Goal: Task Accomplishment & Management: Complete application form

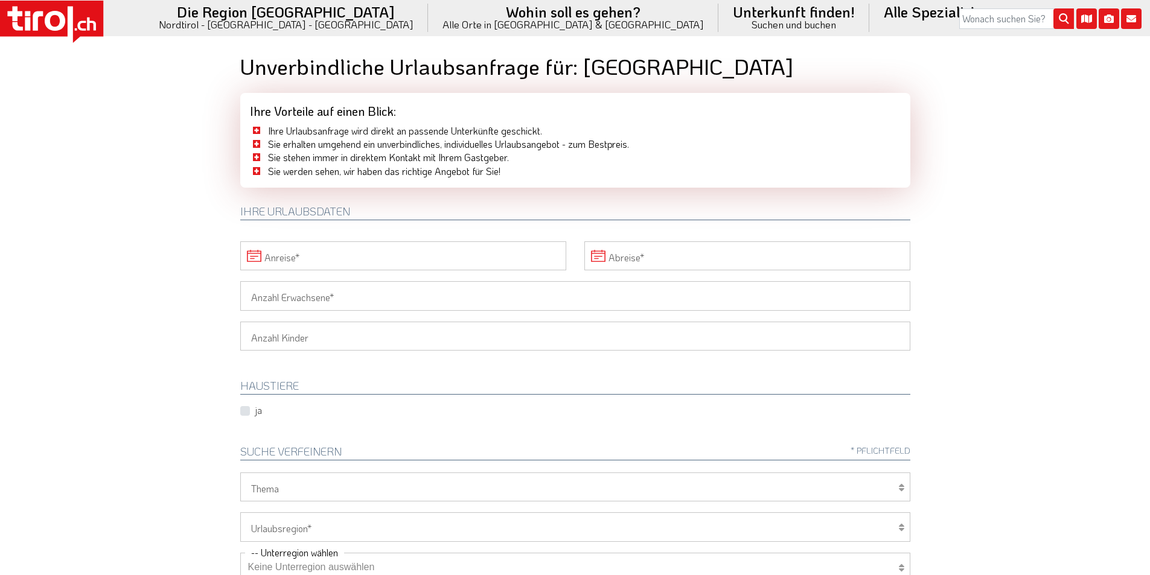
click at [351, 254] on input "Anreise" at bounding box center [403, 256] width 326 height 29
click at [519, 369] on span "18" at bounding box center [519, 370] width 24 height 24
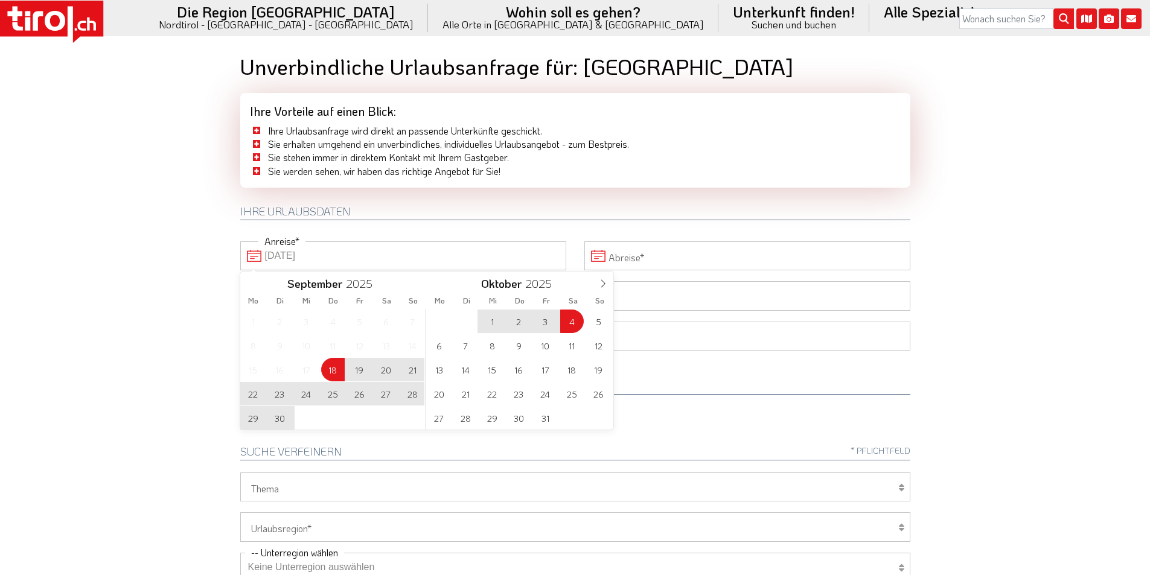
click at [568, 317] on span "4" at bounding box center [572, 322] width 24 height 24
type input "18-09-2025"
type input "04-10-2025"
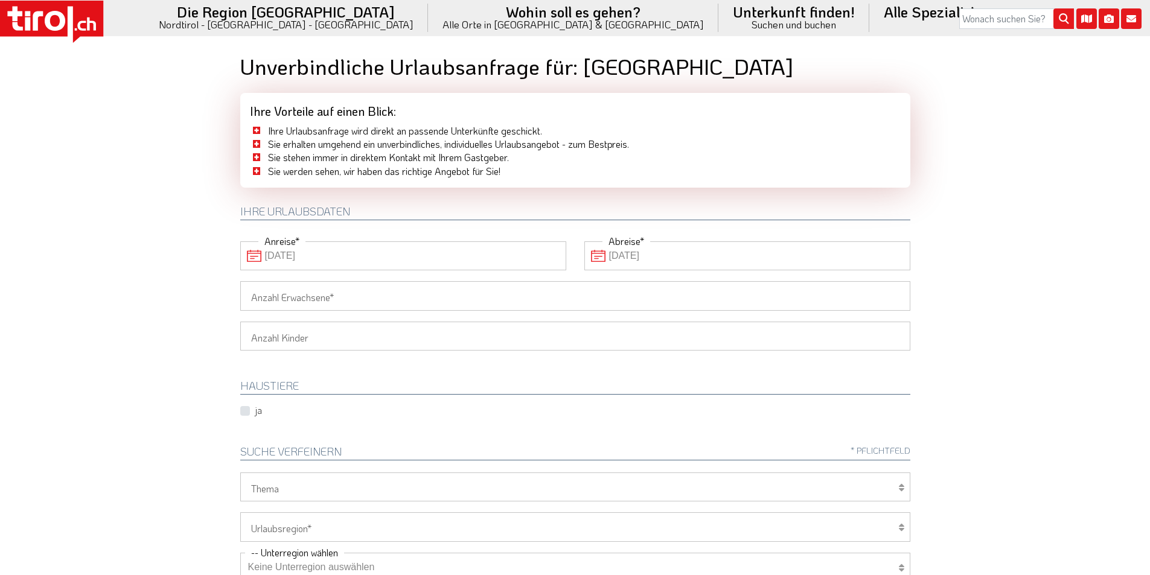
click at [330, 296] on input "Anzahl Erwachsene" at bounding box center [575, 295] width 670 height 29
type input "2"
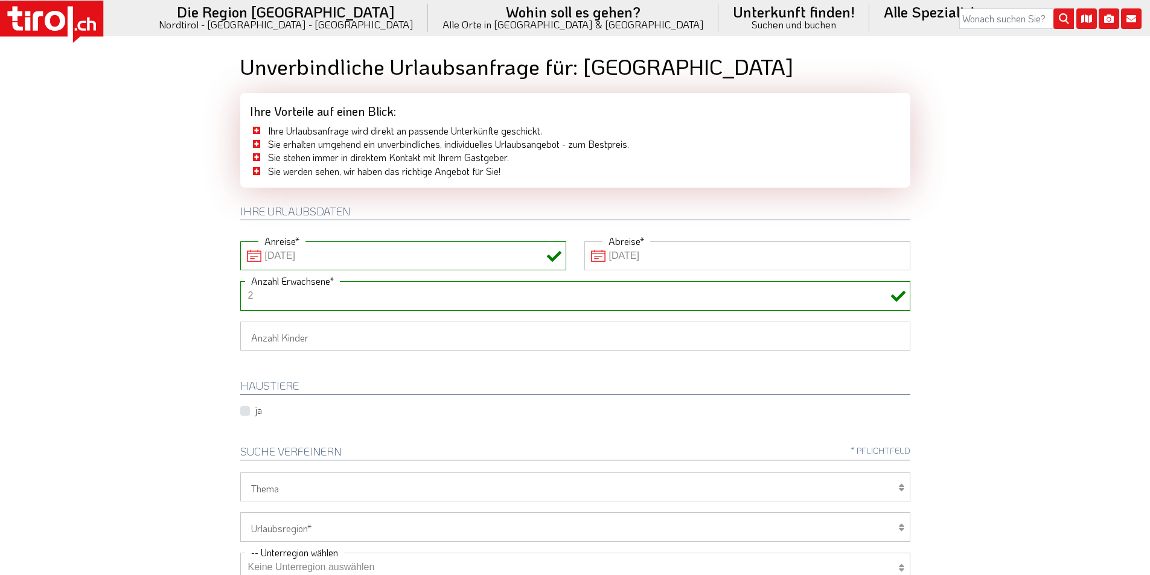
click at [179, 276] on body ".st0{fill:#FFFFFF}.st1{fill:#E31017} Die Region Tirol Nordtirol - Südtirol - Os…" at bounding box center [575, 287] width 1150 height 575
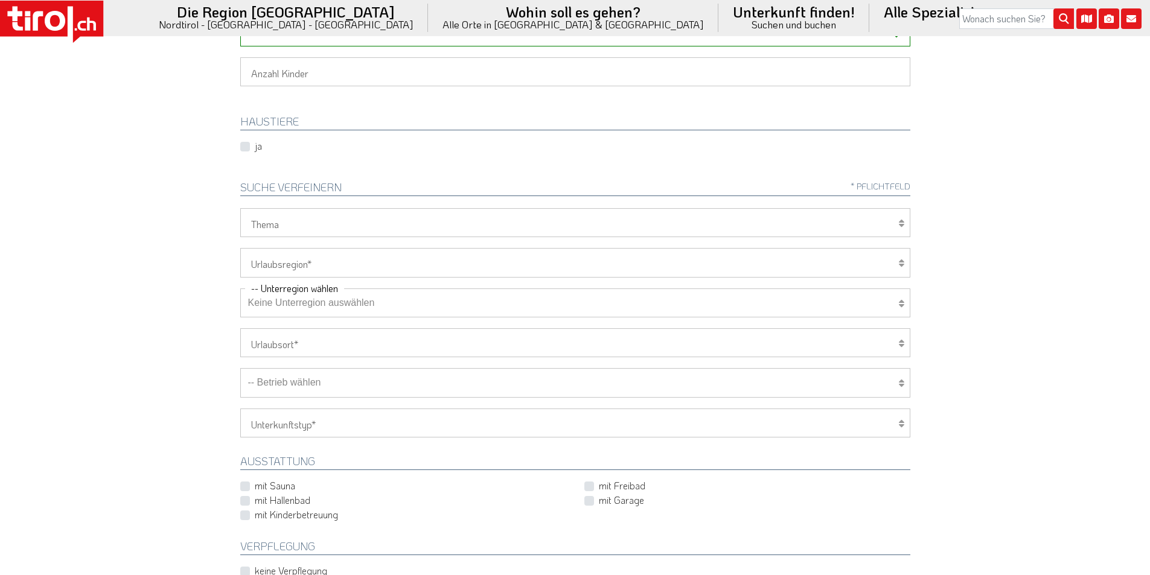
scroll to position [302, 0]
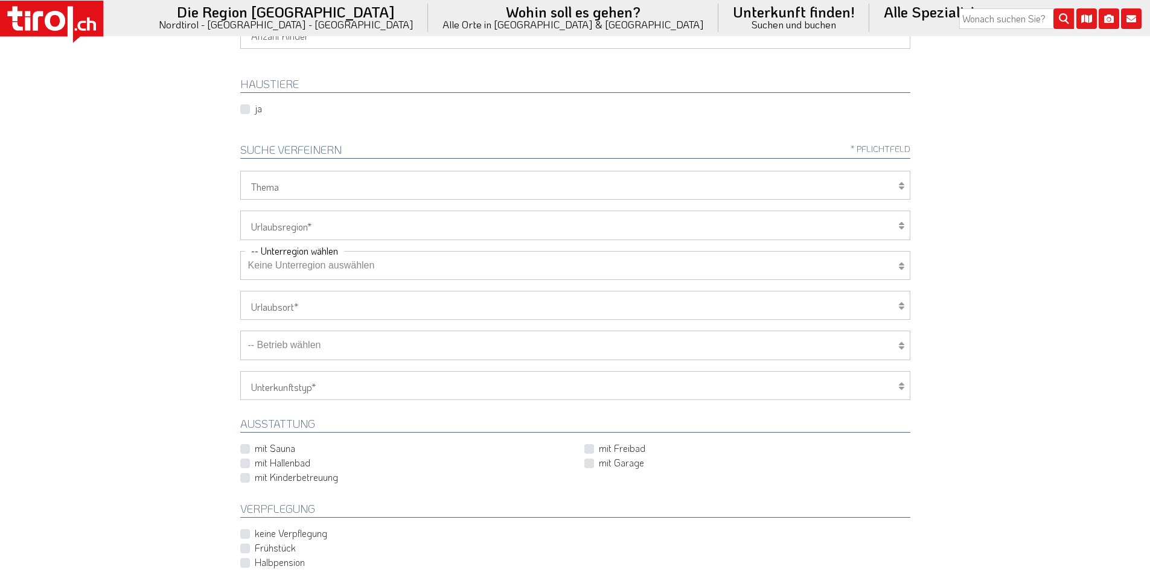
drag, startPoint x: 294, startPoint y: 221, endPoint x: 289, endPoint y: 226, distance: 7.3
click at [294, 221] on select "Tirol/Nordtirol Osttirol Südtirol Tirols Nachbarn" at bounding box center [575, 225] width 670 height 29
select select "7272"
click at [240, 211] on select "Tirol/Nordtirol Osttirol Südtirol Tirols Nachbarn" at bounding box center [575, 225] width 670 height 29
click at [280, 264] on select "Keine Unterregion auswählen Achensee Alpbachtal & Tiroler Seenland Arlberg Feri…" at bounding box center [575, 265] width 670 height 29
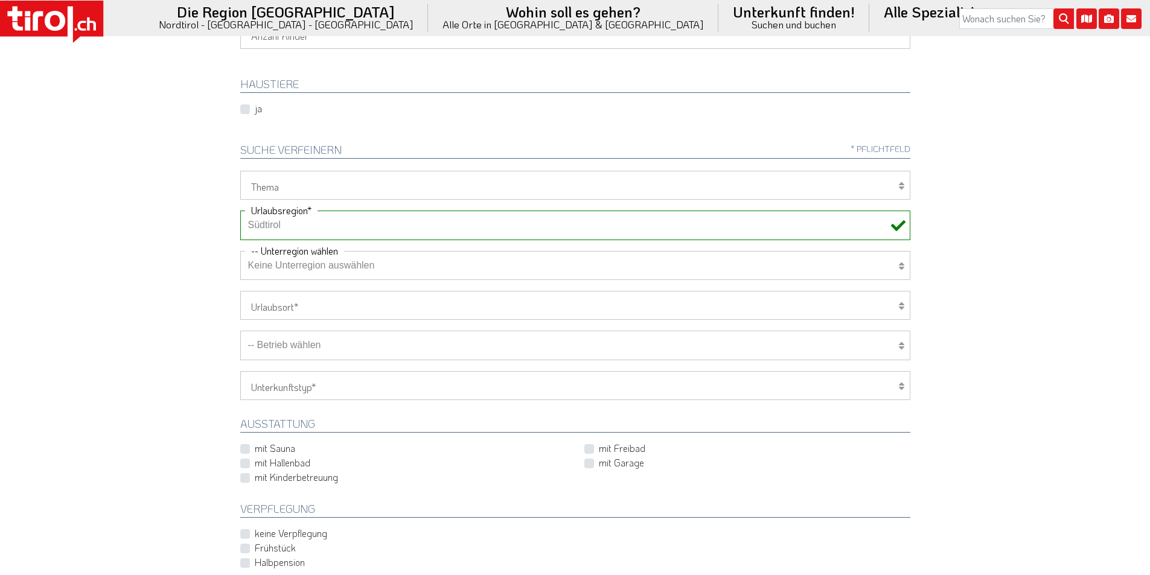
select select "7351"
click at [240, 251] on select "Keine Unterregion auswählen Achensee Alpbachtal & Tiroler Seenland Arlberg Feri…" at bounding box center [575, 265] width 670 height 29
drag, startPoint x: 152, startPoint y: 353, endPoint x: 159, endPoint y: 347, distance: 9.4
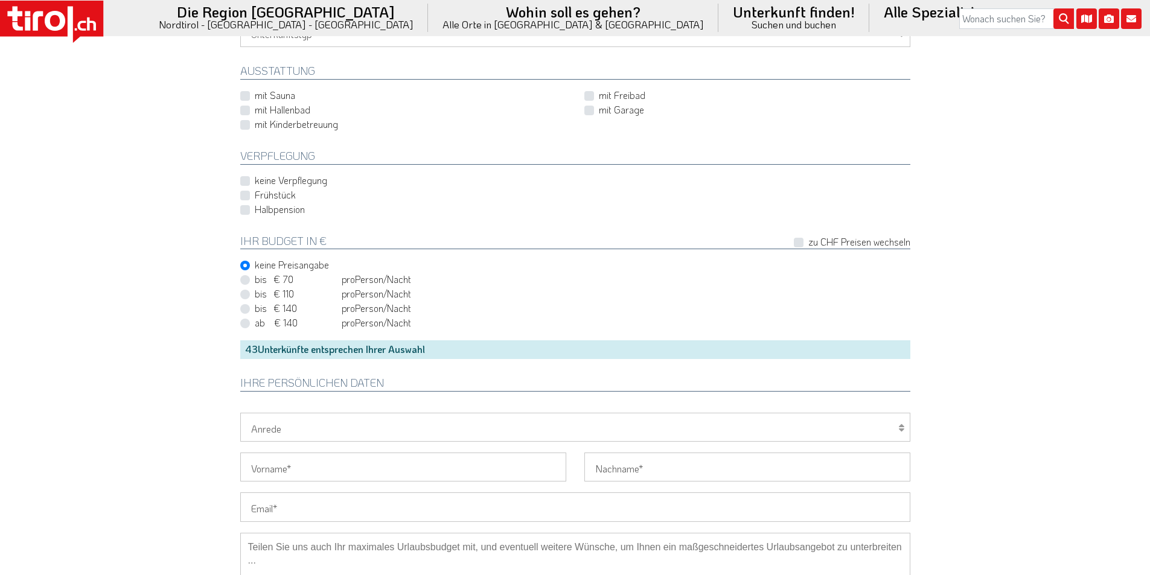
scroll to position [725, 0]
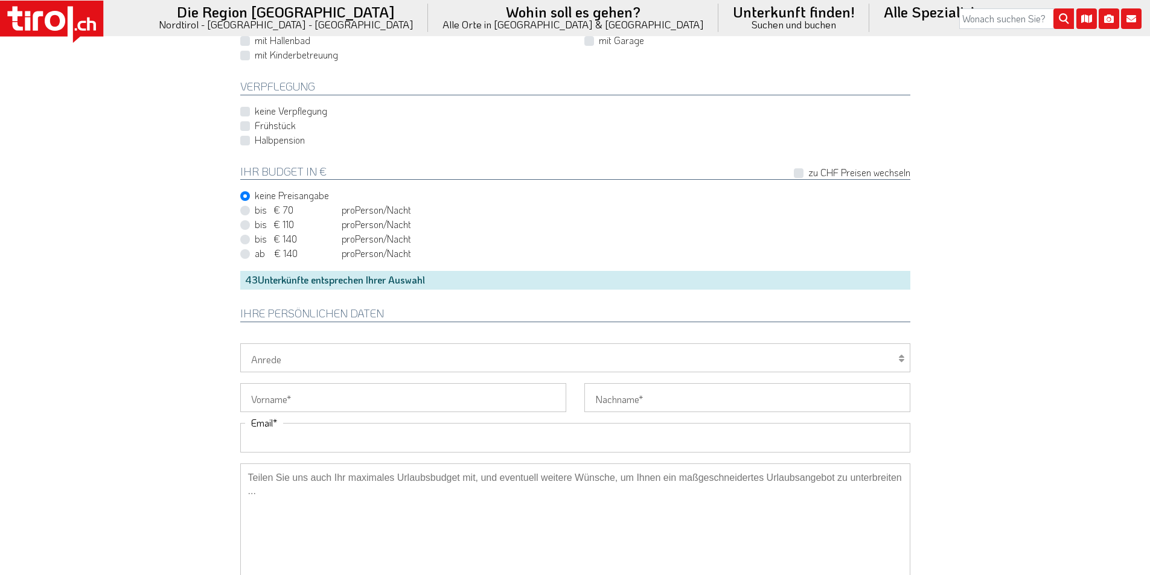
drag, startPoint x: 287, startPoint y: 436, endPoint x: 211, endPoint y: 395, distance: 85.6
click at [286, 436] on input "Email" at bounding box center [575, 437] width 670 height 29
paste input "irene.arioli7@gmail.com"
type input "irene.arioli7@gmail.com"
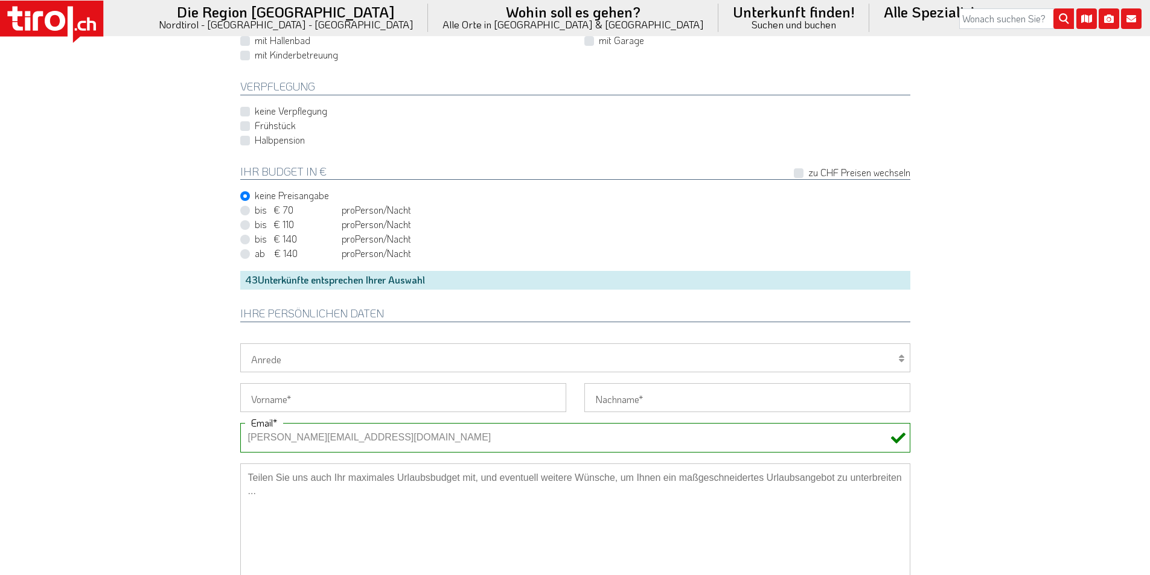
click at [266, 361] on select "Herr Frau Familie" at bounding box center [575, 358] width 670 height 29
select select "Frau"
click at [240, 344] on select "Herr Frau Familie" at bounding box center [575, 358] width 670 height 29
drag, startPoint x: 264, startPoint y: 406, endPoint x: 223, endPoint y: 385, distance: 46.7
click at [264, 406] on input "Vorname" at bounding box center [403, 397] width 326 height 29
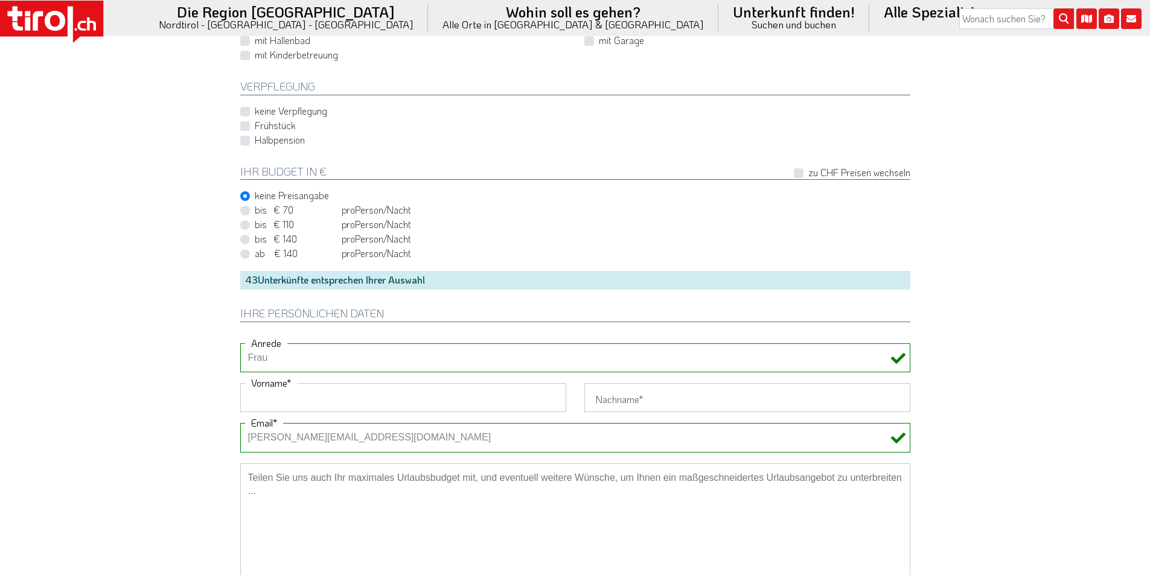
paste input "Irene"
type input "Irene"
click at [620, 395] on input "Nachname" at bounding box center [747, 397] width 326 height 29
paste input "Arioli"
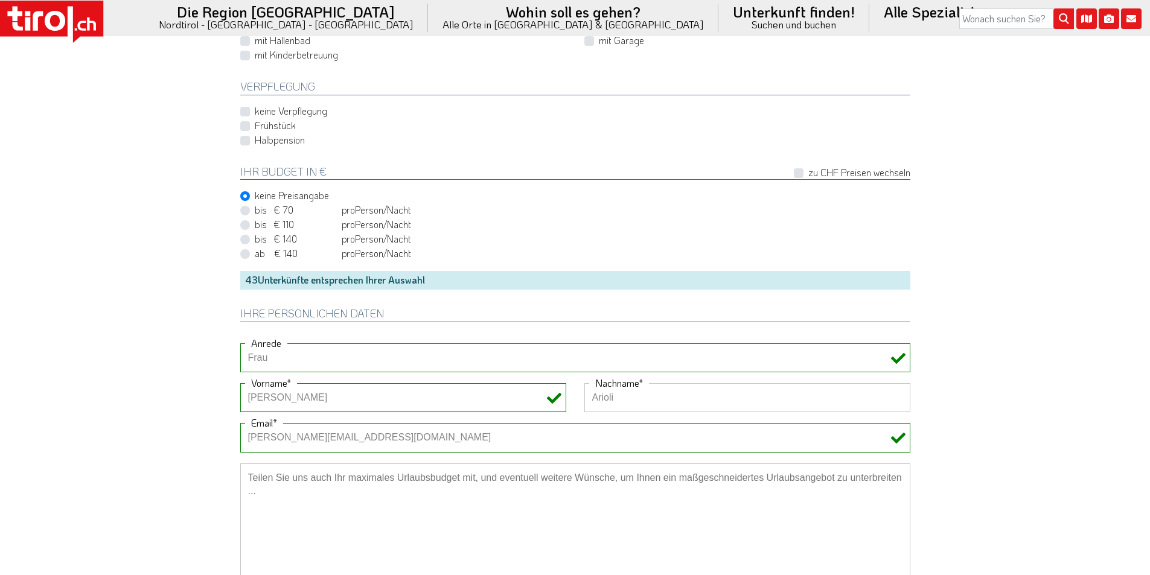
type input "Arioli"
click at [598, 228] on div "bis € 110 bis CHF 103 pro Person Einheit /Nacht" at bounding box center [575, 225] width 670 height 14
click at [274, 139] on label "Halbpension" at bounding box center [280, 139] width 50 height 13
click at [274, 139] on input "Halbpension" at bounding box center [578, 140] width 670 height 8
checkbox input "true"
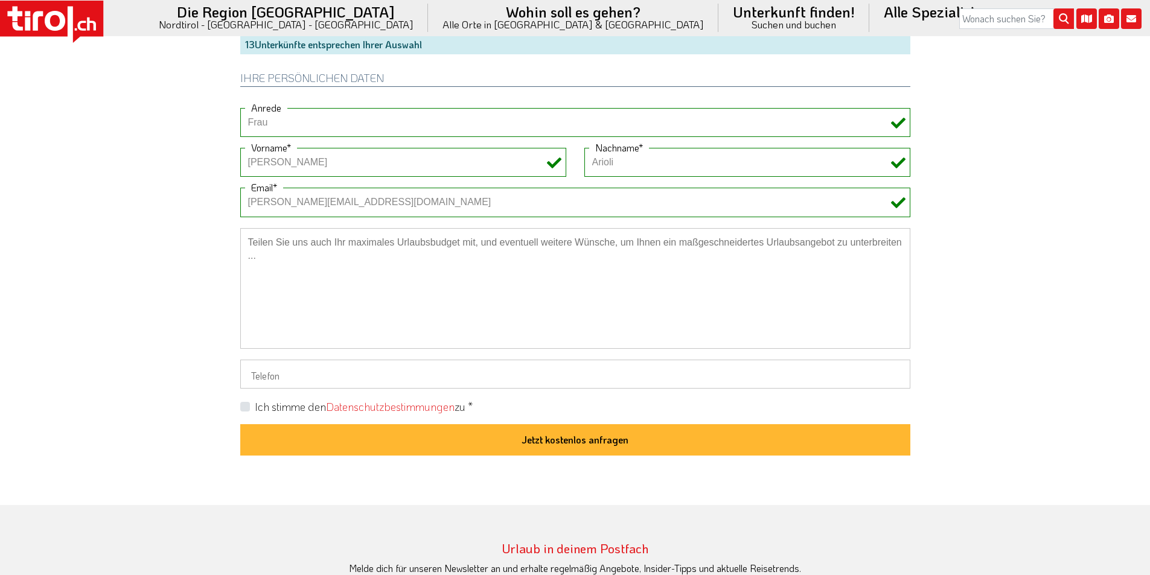
scroll to position [966, 0]
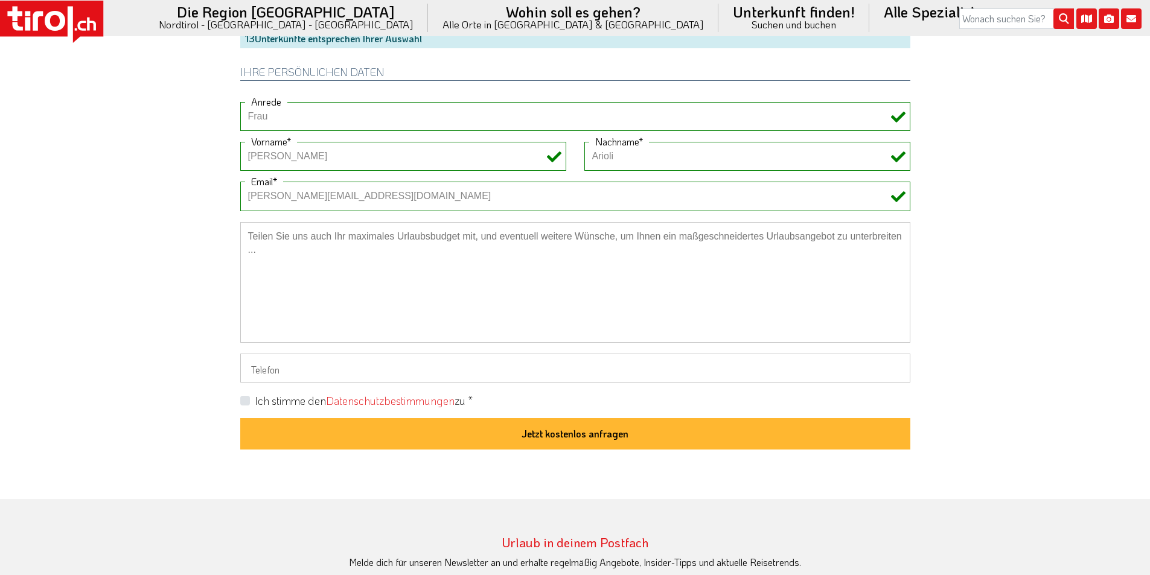
click at [255, 400] on label "Ich stimme den Datenschutzbestimmungen zu *" at bounding box center [364, 401] width 218 height 15
click at [246, 400] on input "Ich stimme den Datenschutzbestimmungen zu *" at bounding box center [578, 401] width 670 height 8
checkbox input "true"
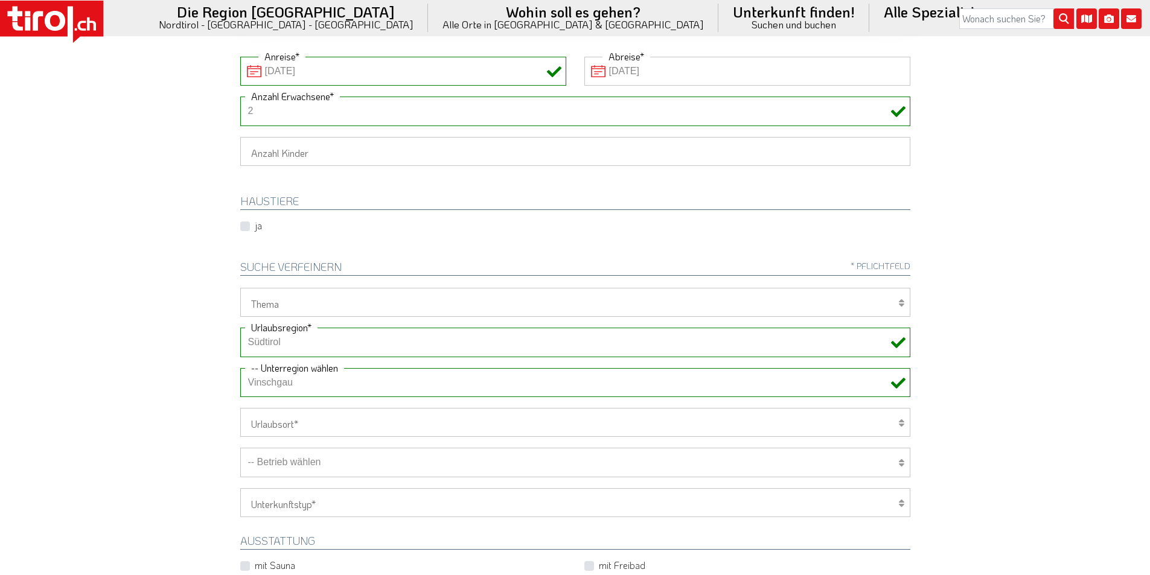
scroll to position [362, 0]
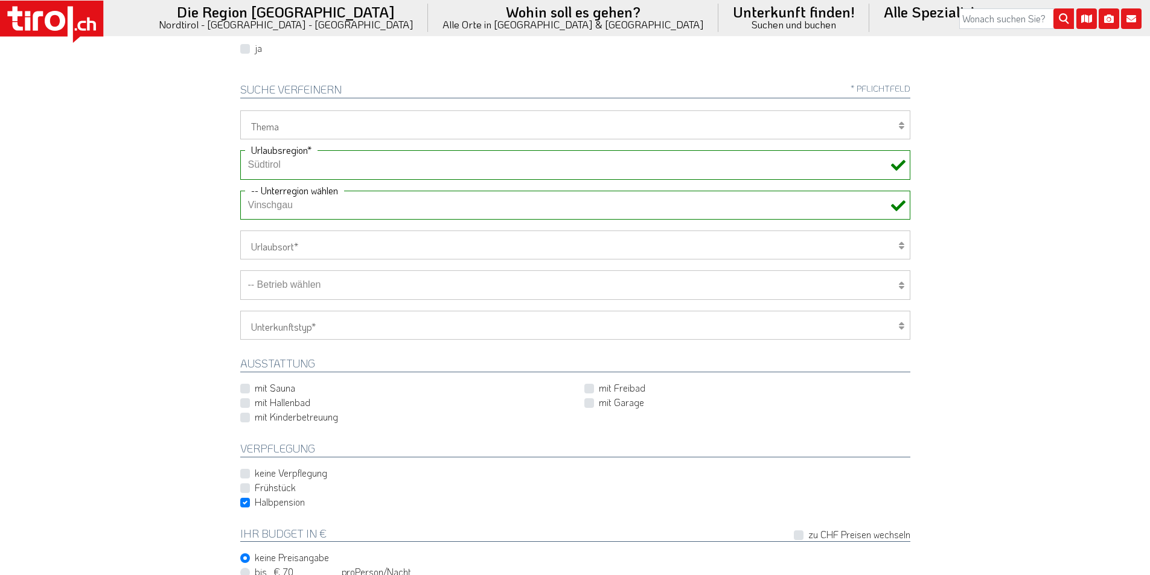
click at [348, 293] on select "-- Betrieb wählen ABINEA Dolomiti Romantic SPA Hotel Aktivhotel Waldhof - Oetz …" at bounding box center [575, 284] width 670 height 29
click at [240, 270] on select "-- Betrieb wählen ABINEA Dolomiti Romantic SPA Hotel Aktivhotel Waldhof - Oetz …" at bounding box center [575, 284] width 670 height 29
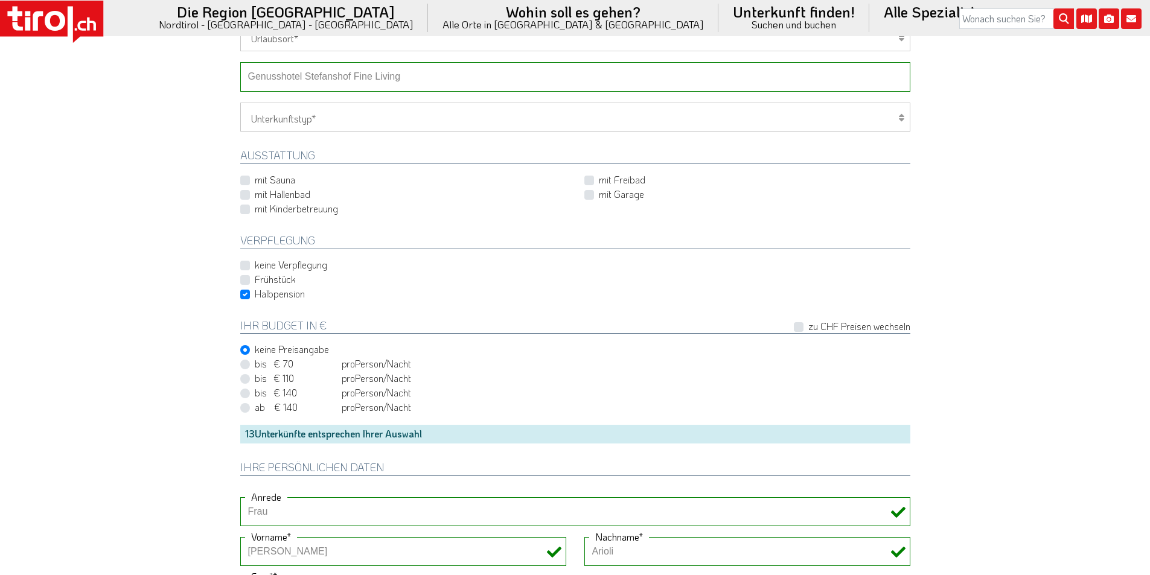
scroll to position [845, 0]
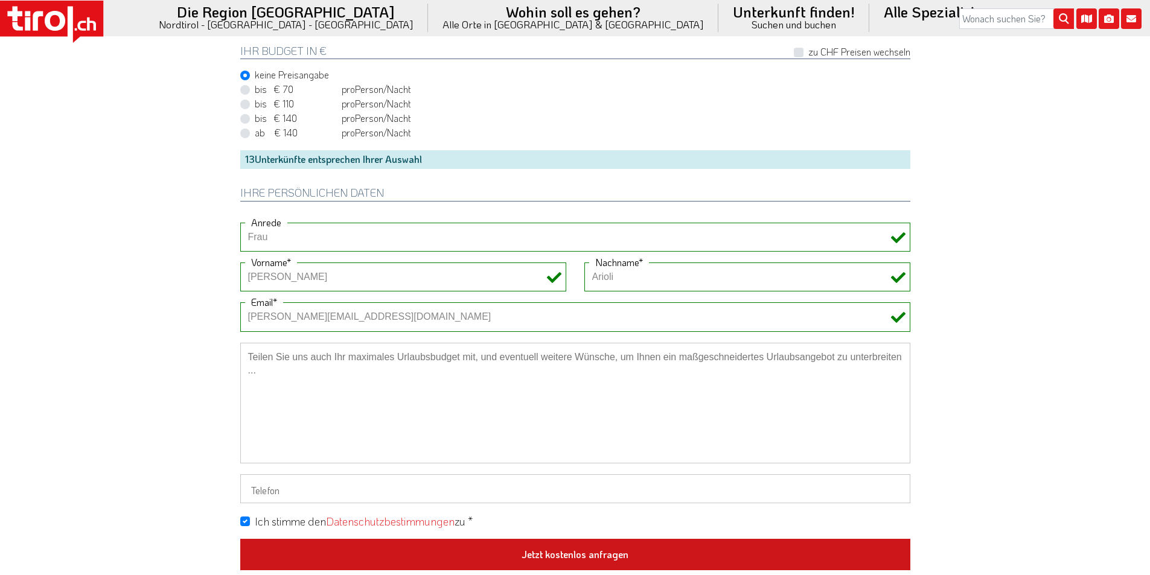
click at [593, 551] on button "Jetzt kostenlos anfragen" at bounding box center [575, 554] width 670 height 31
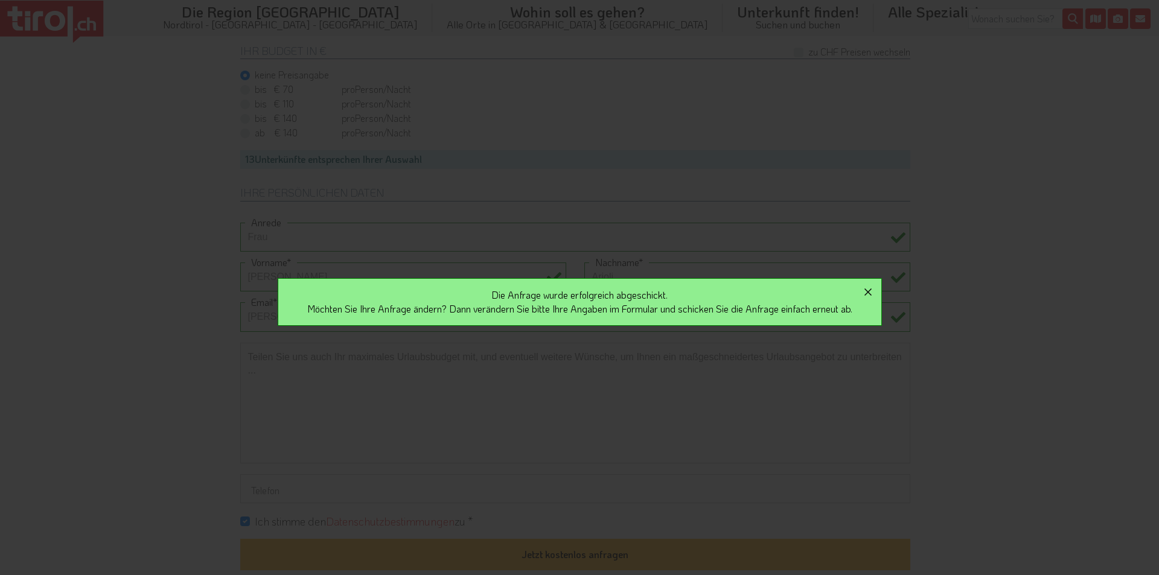
click at [871, 292] on icon "button" at bounding box center [868, 292] width 14 height 14
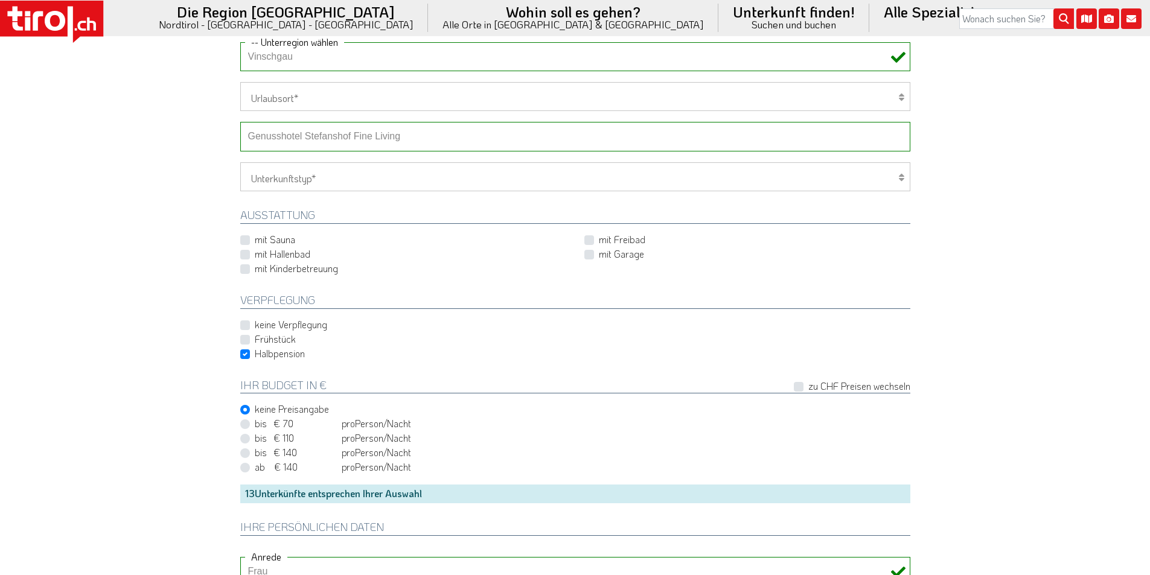
scroll to position [483, 0]
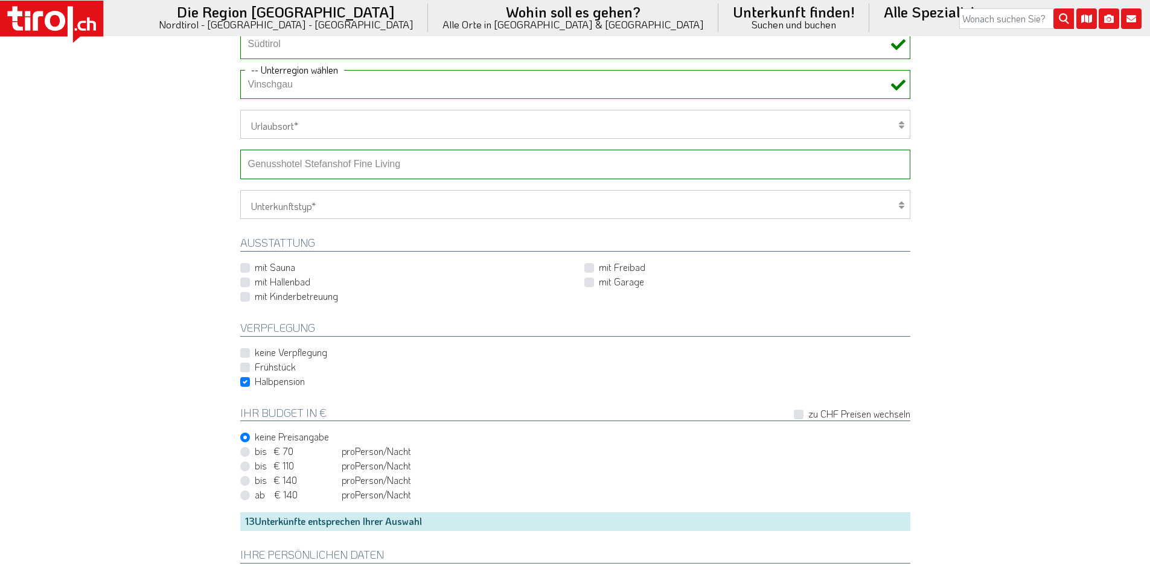
click at [351, 162] on select "-- Betrieb wählen ABINEA Dolomiti Romantic SPA Hotel Aktivhotel Waldhof - Oetz …" at bounding box center [575, 164] width 670 height 29
click at [371, 162] on select "-- Betrieb wählen ABINEA Dolomiti Romantic SPA Hotel Aktivhotel Waldhof - Oetz …" at bounding box center [575, 164] width 670 height 29
select select "42187"
click at [240, 150] on select "-- Betrieb wählen ABINEA Dolomiti Romantic SPA Hotel Aktivhotel Waldhof - Oetz …" at bounding box center [575, 164] width 670 height 29
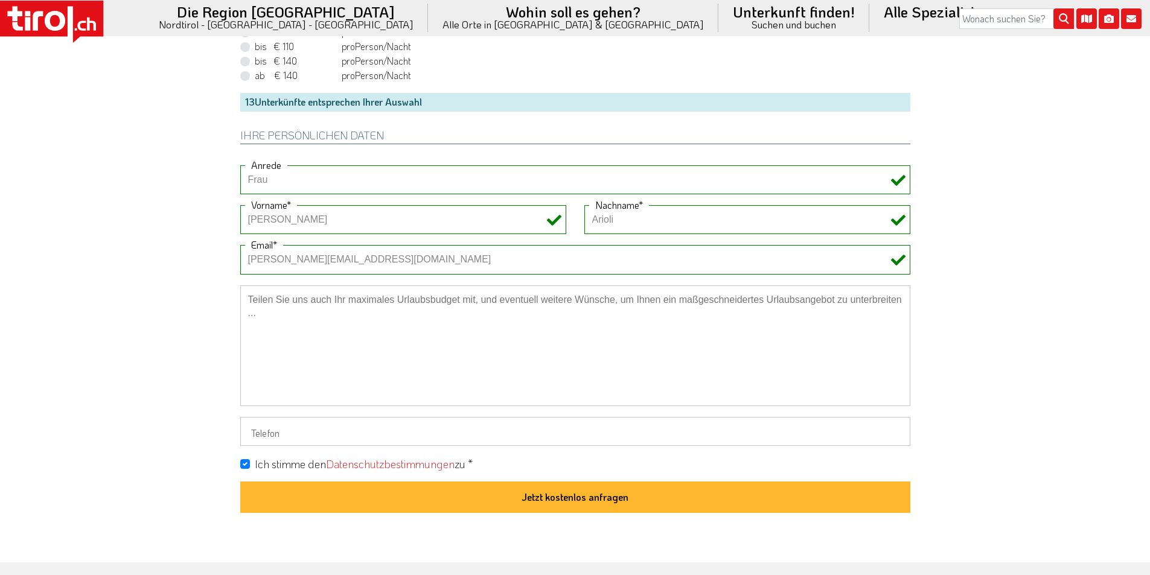
scroll to position [906, 0]
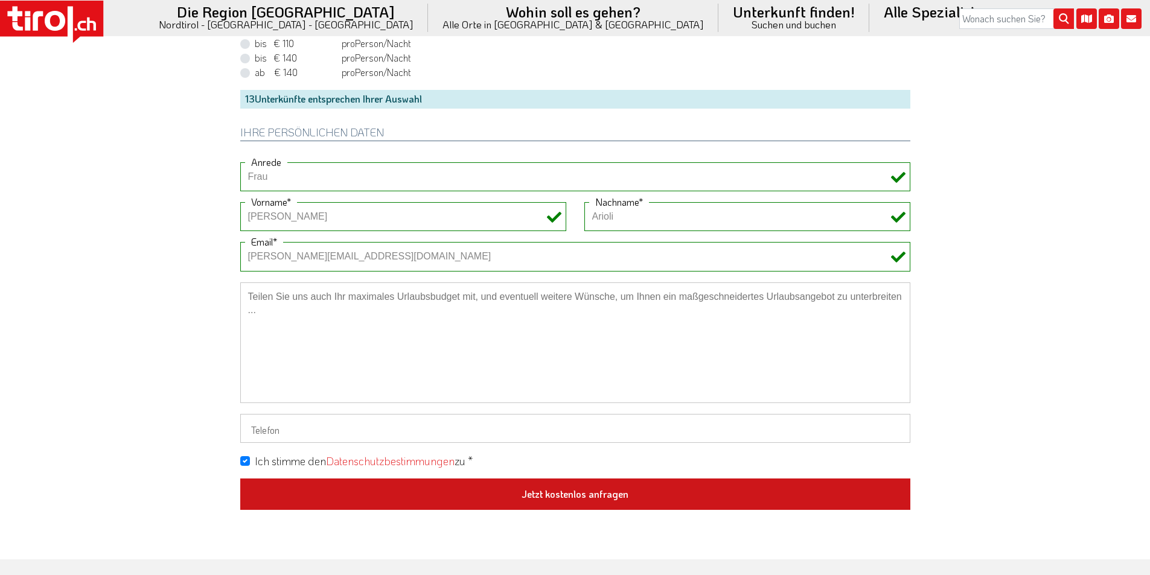
click at [579, 490] on button "Jetzt kostenlos anfragen" at bounding box center [575, 494] width 670 height 31
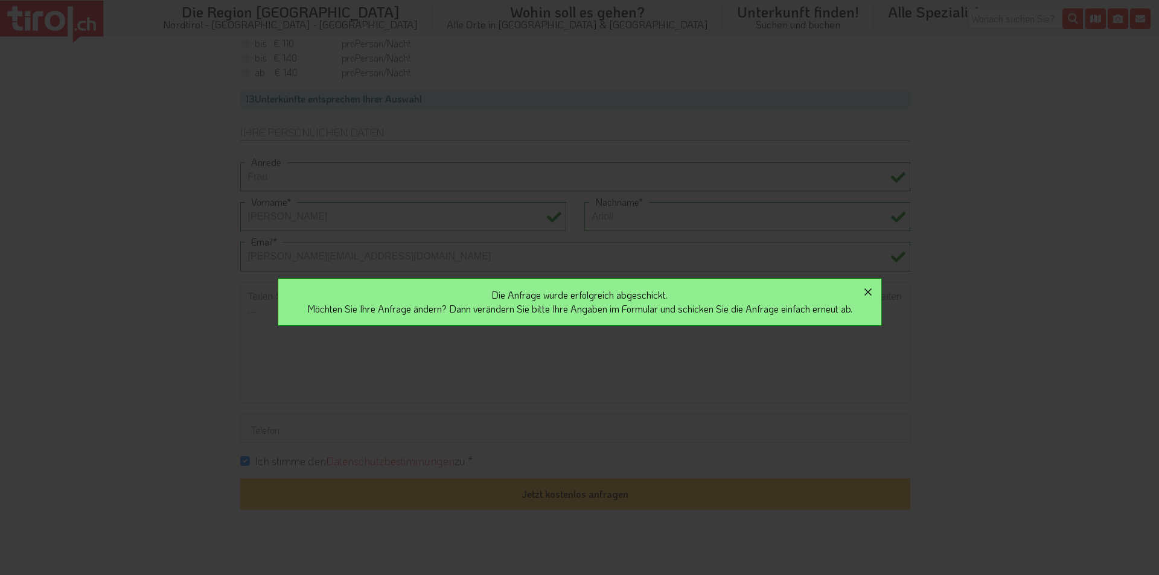
click at [872, 292] on icon "button" at bounding box center [868, 292] width 7 height 7
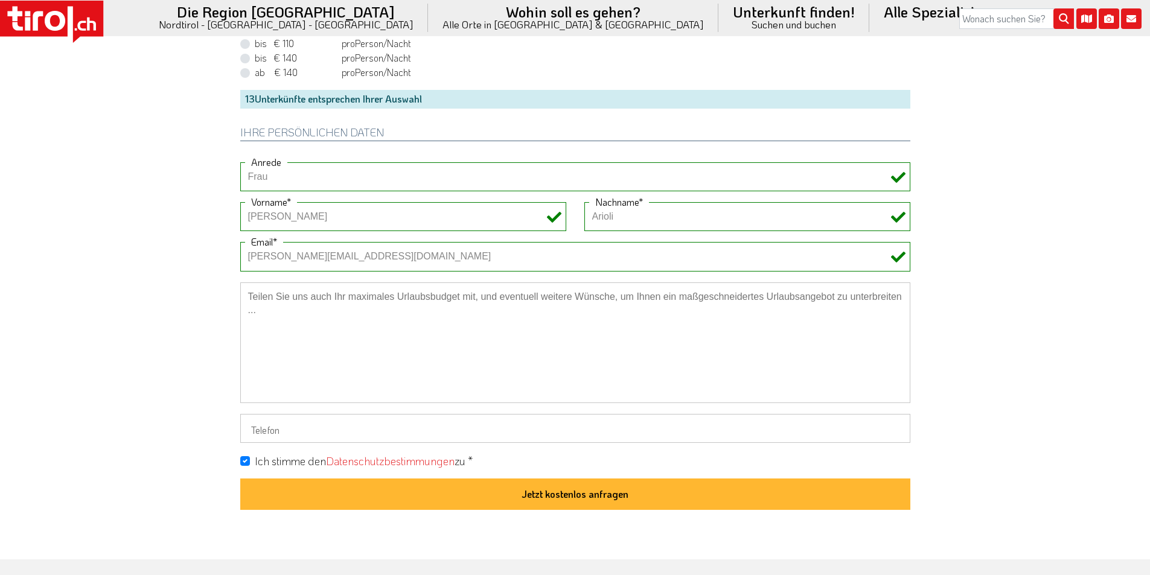
click at [74, 17] on icon at bounding box center [51, 22] width 103 height 42
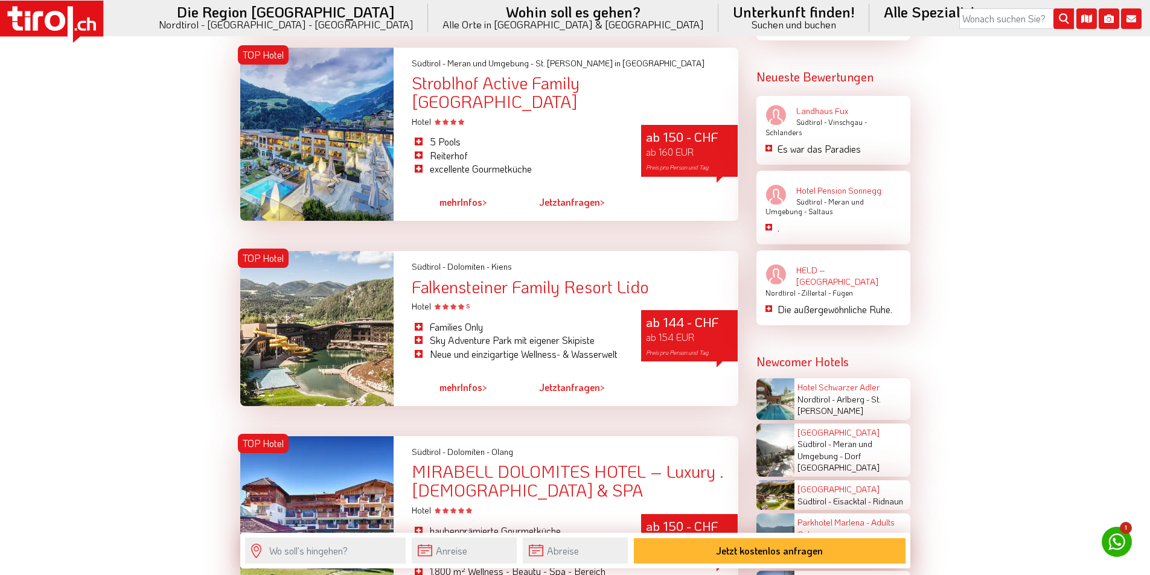
scroll to position [1932, 0]
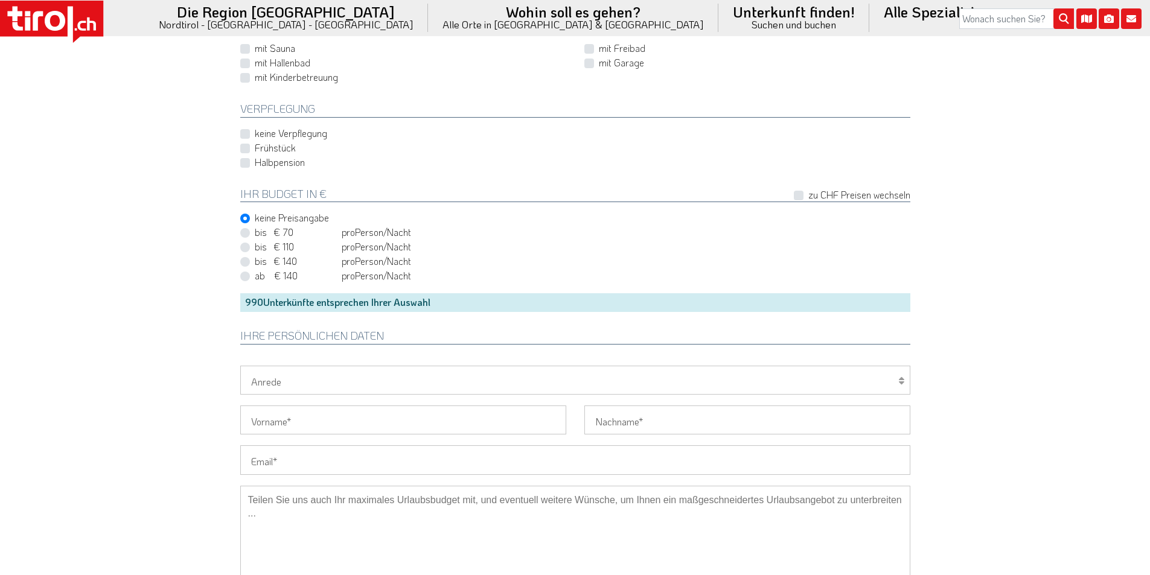
scroll to position [785, 0]
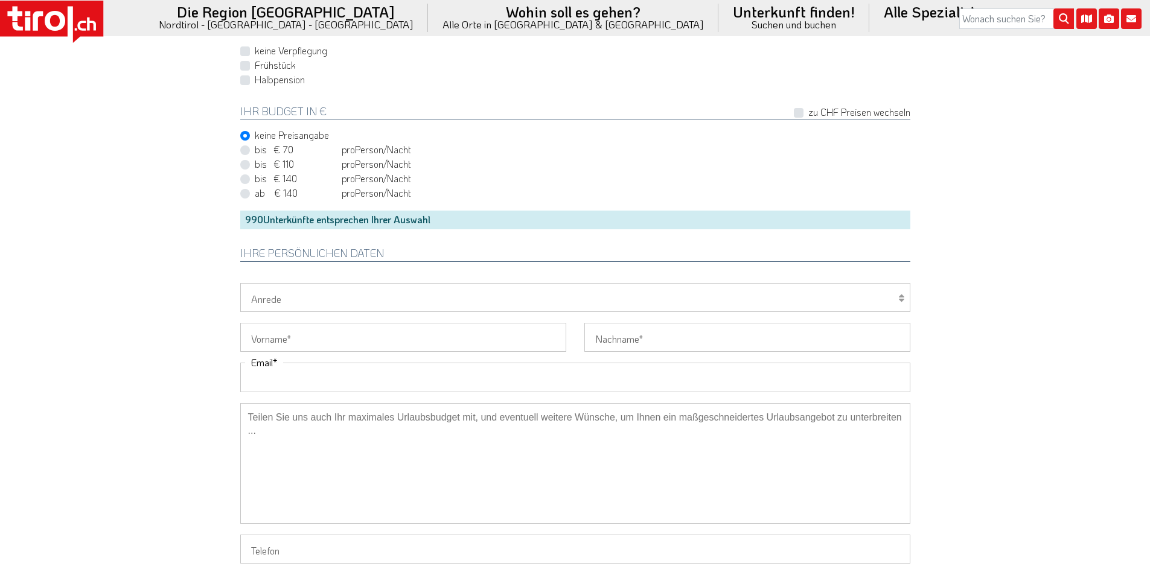
click at [260, 368] on input "Email" at bounding box center [575, 377] width 670 height 29
paste input "fam-fehr@t-online.de"
type input "fam-fehr@t-online.de"
drag, startPoint x: 163, startPoint y: 338, endPoint x: 163, endPoint y: 302, distance: 35.6
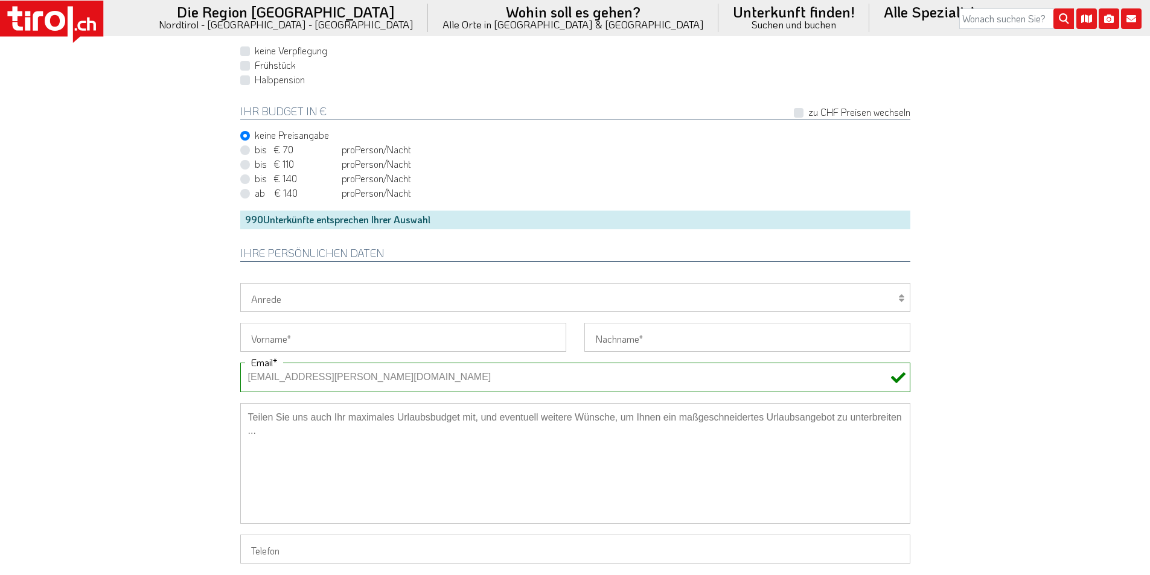
drag, startPoint x: 261, startPoint y: 301, endPoint x: 261, endPoint y: 308, distance: 6.7
click at [261, 301] on select "Herr Frau Familie" at bounding box center [575, 297] width 670 height 29
select select "Herr"
click at [240, 283] on select "Herr Frau Familie" at bounding box center [575, 297] width 670 height 29
drag, startPoint x: 258, startPoint y: 332, endPoint x: 190, endPoint y: 331, distance: 68.2
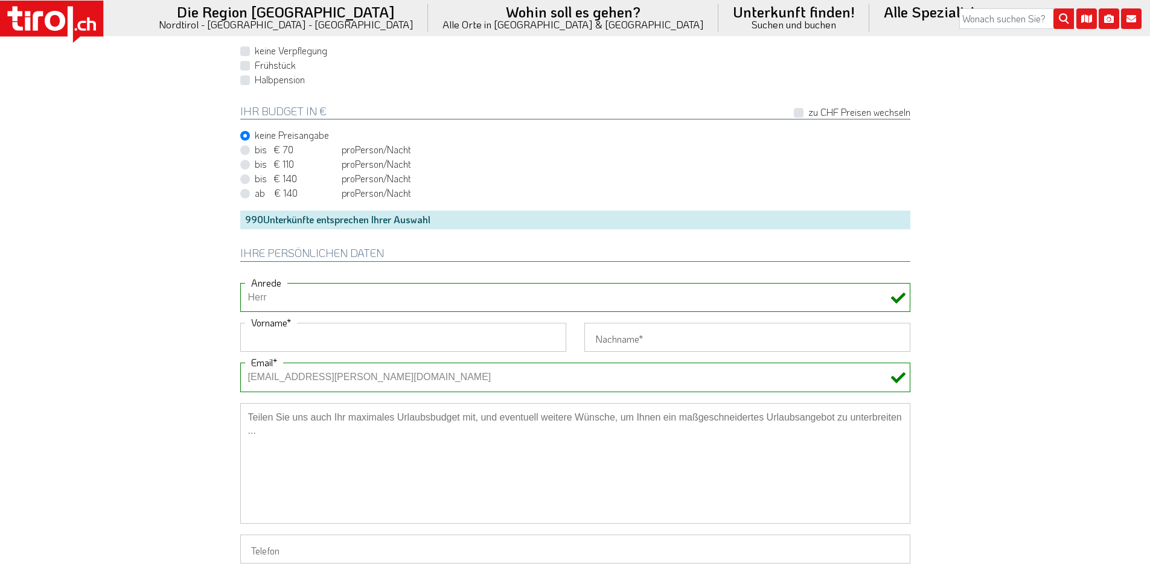
click at [258, 332] on input "Vorname" at bounding box center [403, 337] width 326 height 29
paste input "Matthias"
type input "Matthias"
click at [630, 330] on input "Nachname" at bounding box center [747, 337] width 326 height 29
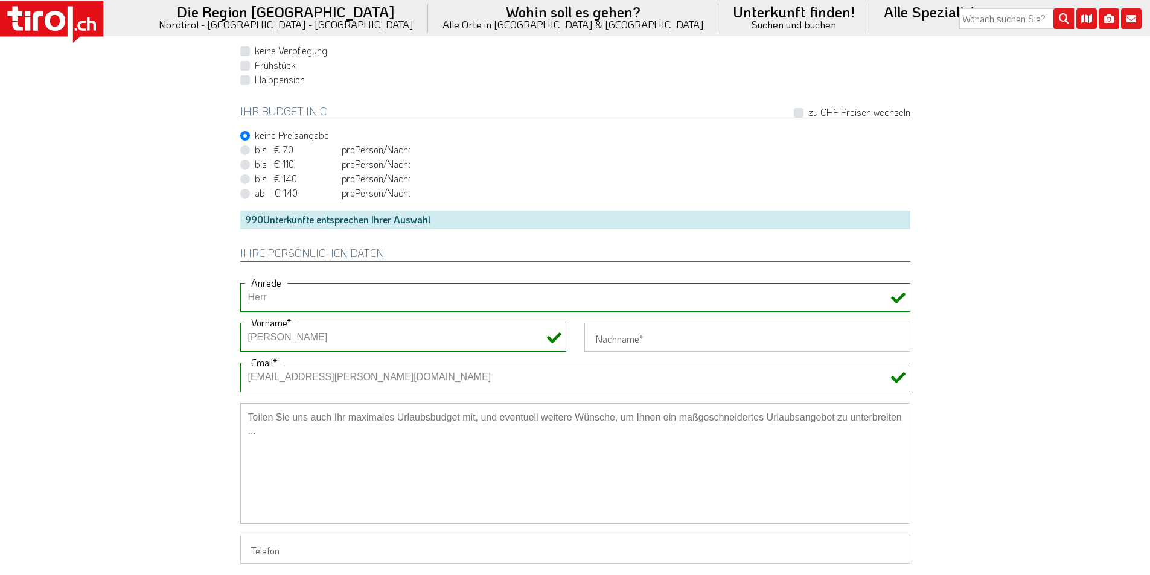
paste input "Fehr"
type input "Fehr"
click at [280, 551] on input "Telefon" at bounding box center [575, 549] width 670 height 29
paste input "+491705077553"
type input "+491705077553"
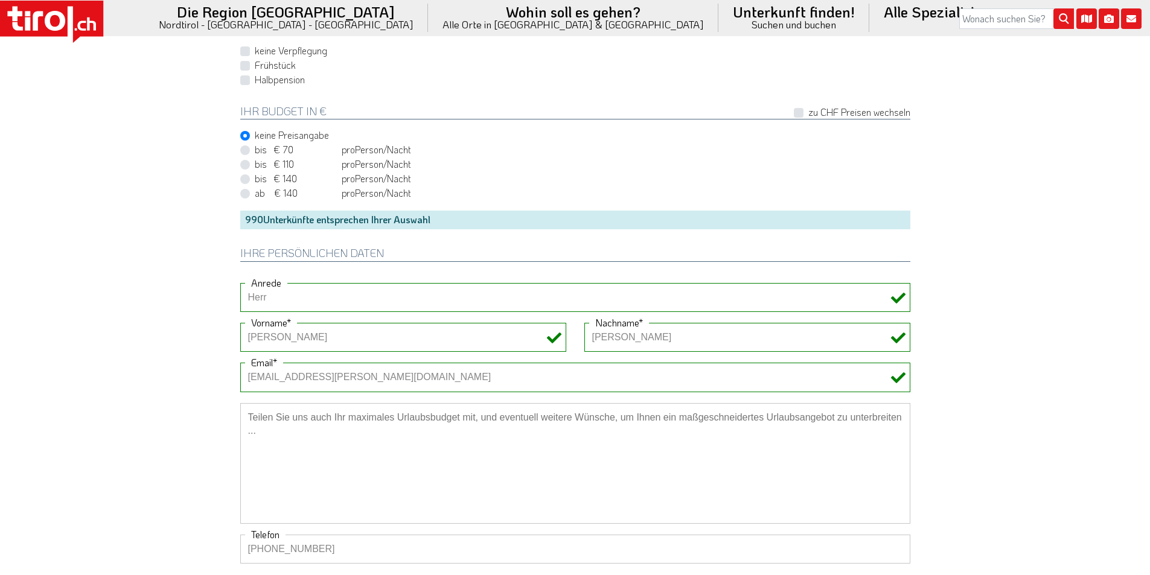
drag, startPoint x: 178, startPoint y: 463, endPoint x: 201, endPoint y: 463, distance: 23.5
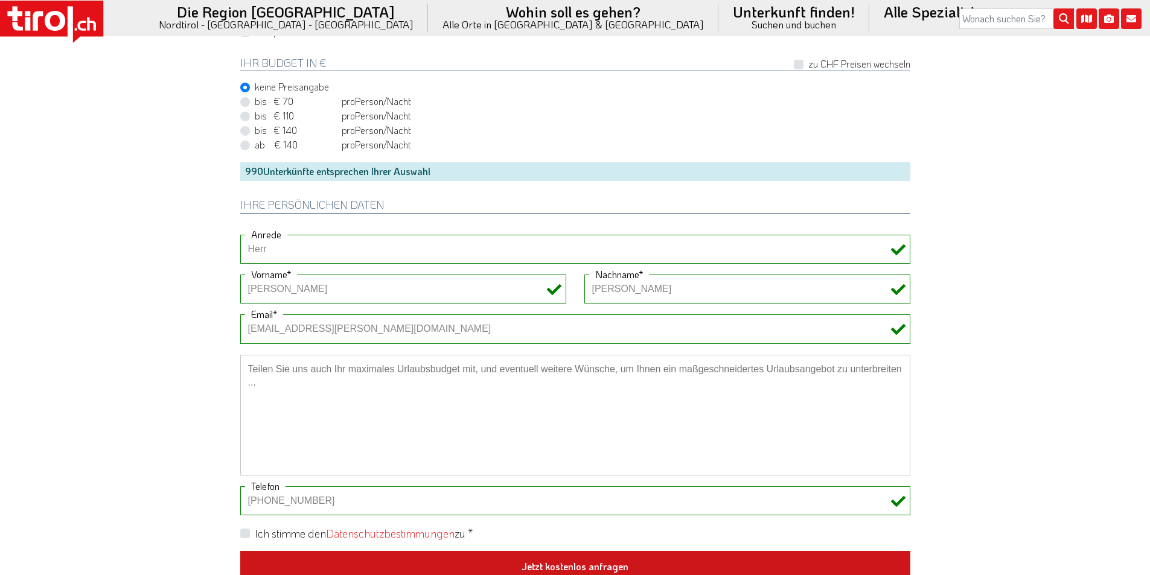
scroll to position [906, 0]
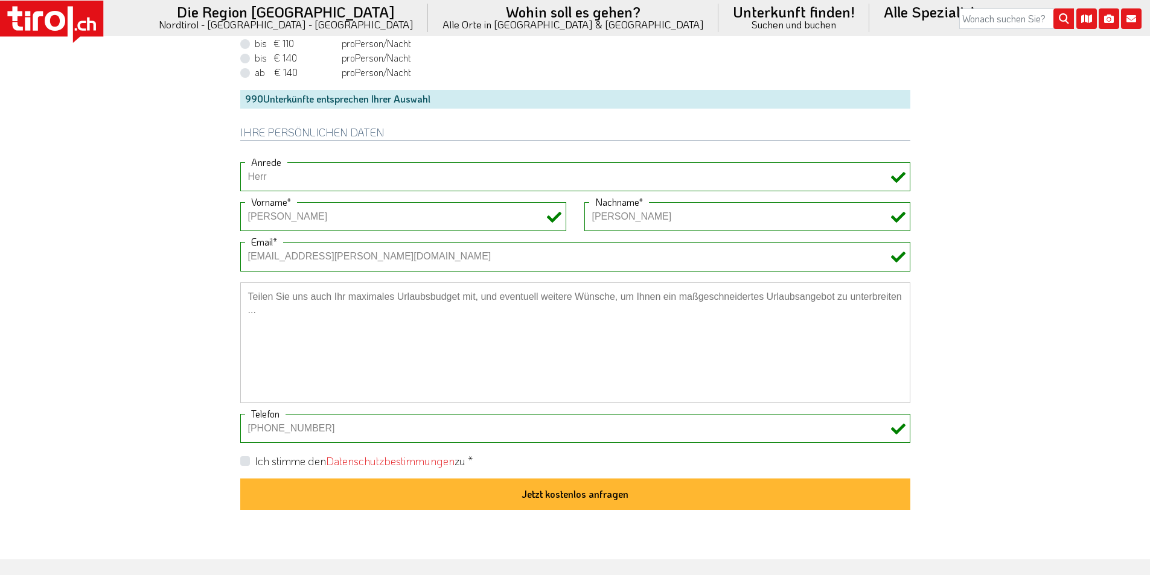
click at [255, 461] on label "Ich stimme den Datenschutzbestimmungen zu *" at bounding box center [364, 461] width 218 height 15
click at [247, 461] on input "Ich stimme den Datenschutzbestimmungen zu *" at bounding box center [578, 461] width 670 height 8
checkbox input "true"
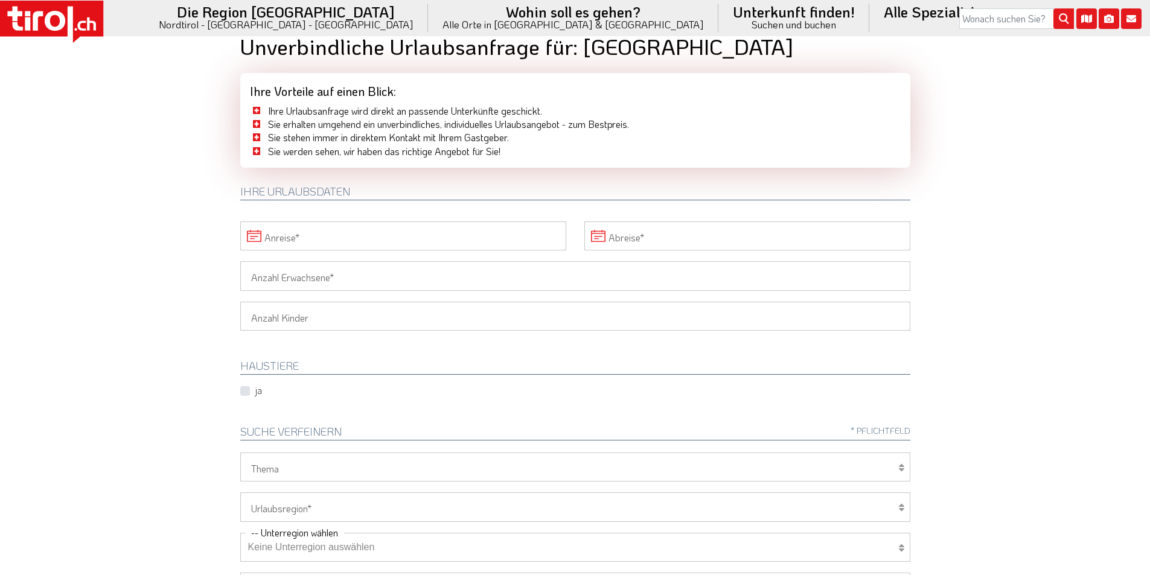
scroll to position [0, 0]
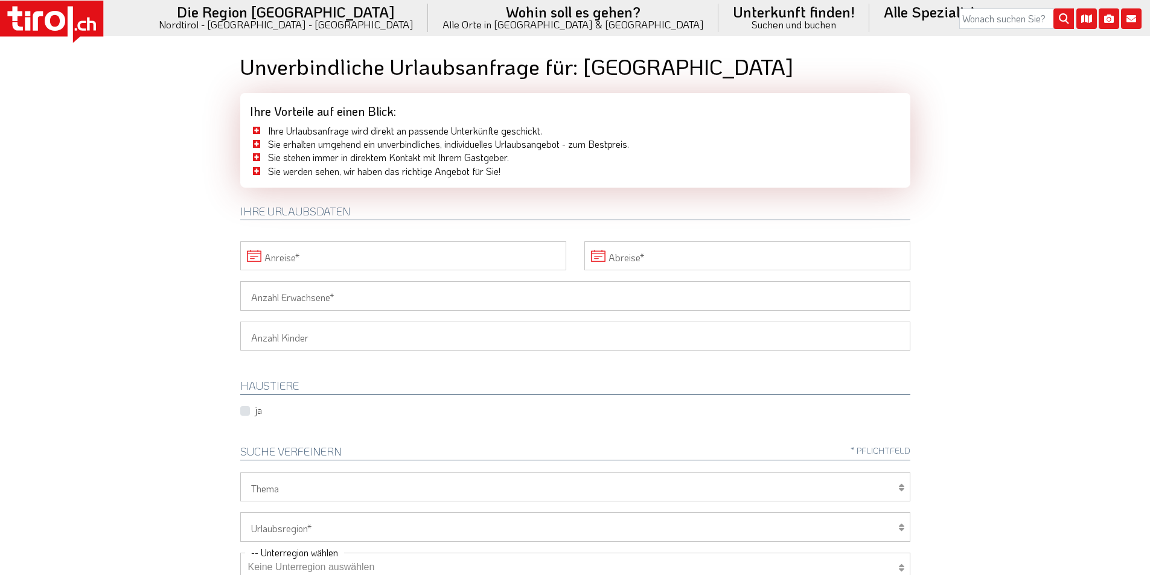
click at [254, 301] on input "Anzahl Erwachsene" at bounding box center [575, 295] width 670 height 29
type input "10"
click at [339, 254] on input "Anreise" at bounding box center [403, 256] width 326 height 29
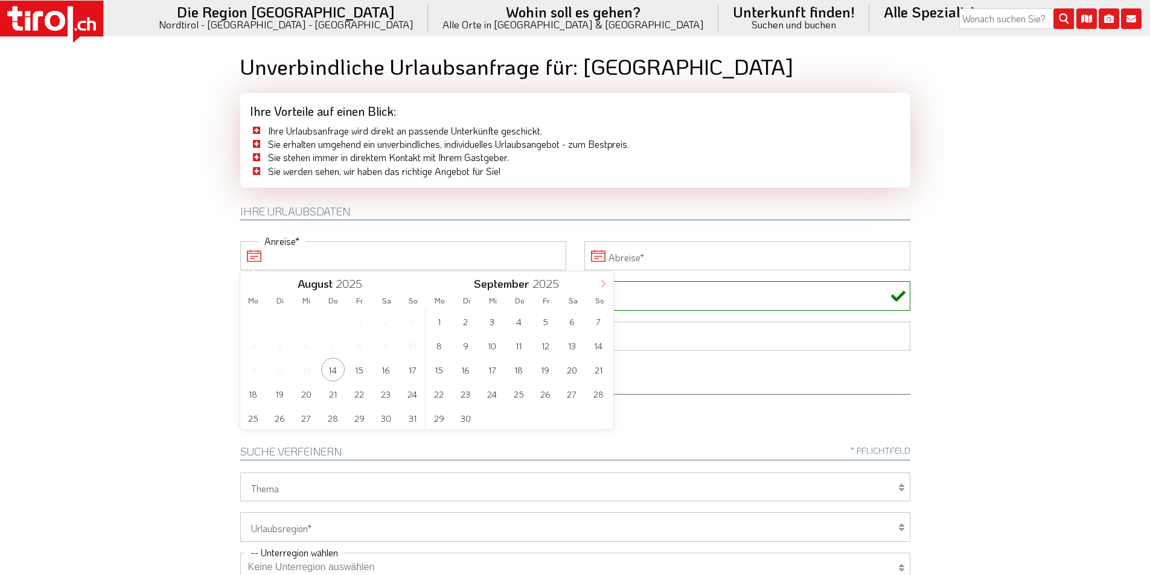
click at [599, 283] on icon at bounding box center [603, 284] width 8 height 8
type input "2026"
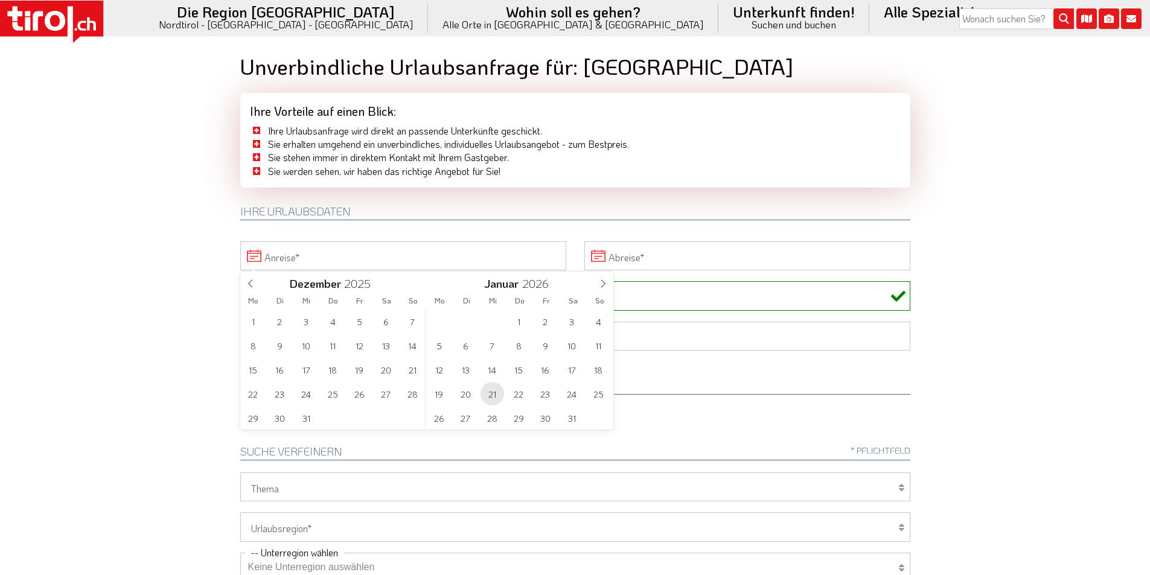
click at [495, 395] on span "21" at bounding box center [493, 394] width 24 height 24
type input "21-01-2026"
type input "2026"
click at [389, 396] on span "24" at bounding box center [386, 394] width 24 height 24
type input "21-01-2026"
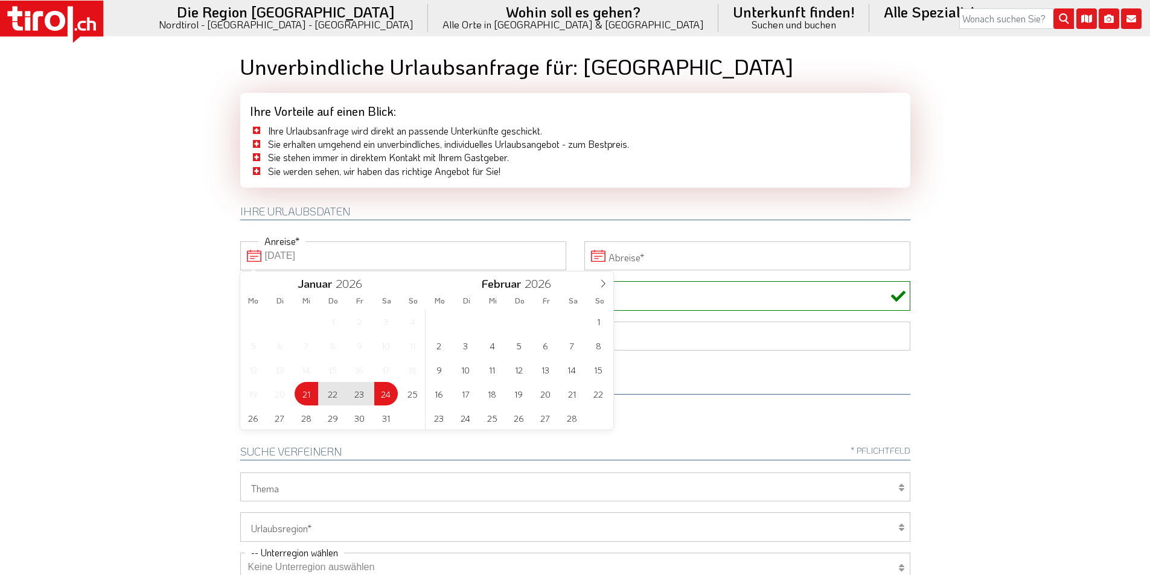
type input "24-01-2026"
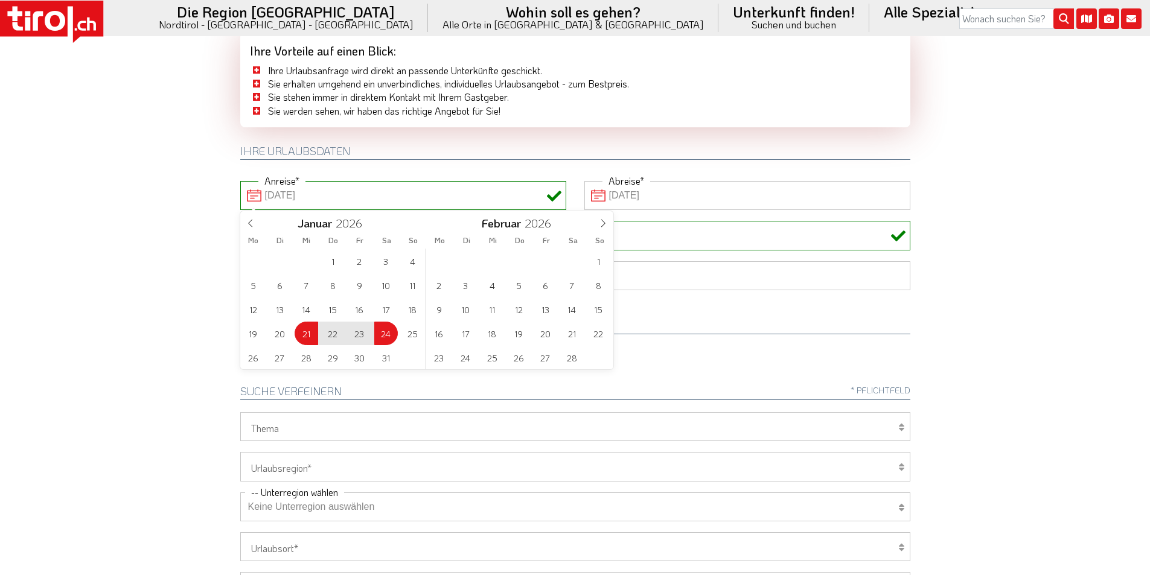
click at [150, 213] on body ".st0{fill:#FFFFFF}.st1{fill:#E31017} Die Region Tirol Nordtirol - Südtirol - Os…" at bounding box center [575, 227] width 1150 height 575
type input "21-01-2026"
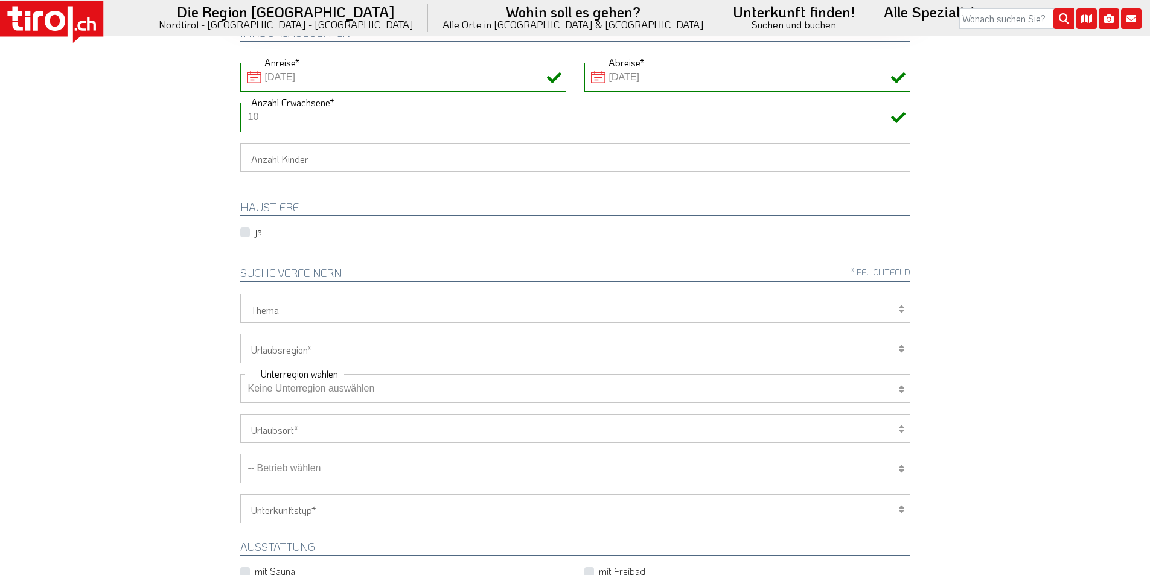
scroll to position [181, 0]
click at [285, 347] on select "Tirol/Nordtirol Osttirol Südtirol Tirols Nachbarn" at bounding box center [575, 345] width 670 height 29
select select "7094"
click at [240, 331] on select "Tirol/Nordtirol Osttirol Südtirol Tirols Nachbarn" at bounding box center [575, 345] width 670 height 29
click at [276, 386] on select "Keine Unterregion auswählen Achensee Alpbachtal & Tiroler Seenland Arlberg Feri…" at bounding box center [575, 386] width 670 height 29
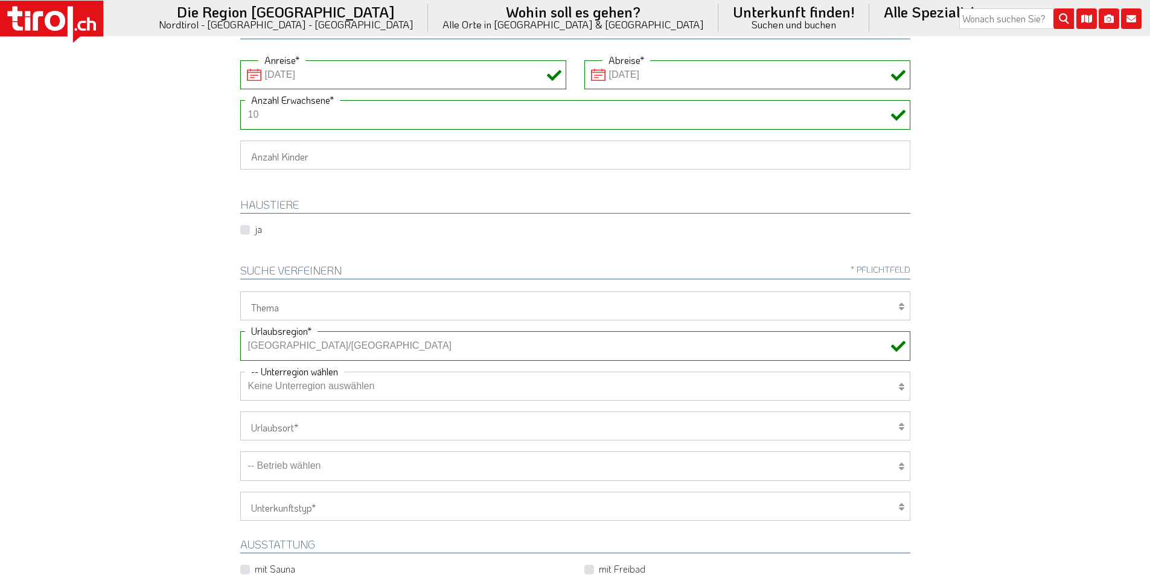
select select "7195"
click at [240, 372] on select "Keine Unterregion auswählen Achensee Alpbachtal & Tiroler Seenland Arlberg Feri…" at bounding box center [575, 386] width 670 height 29
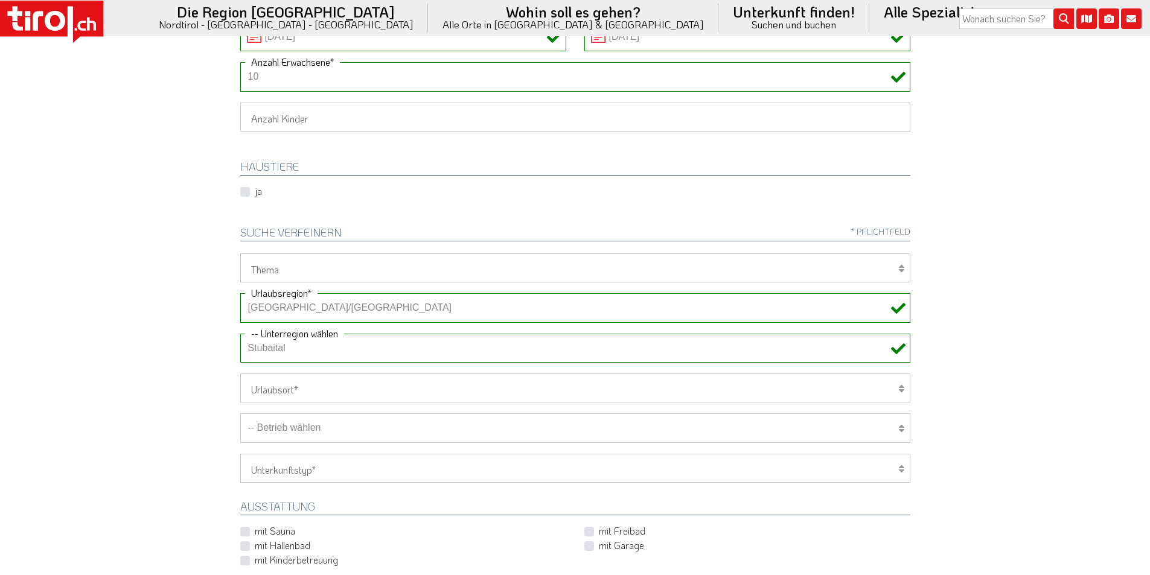
scroll to position [302, 0]
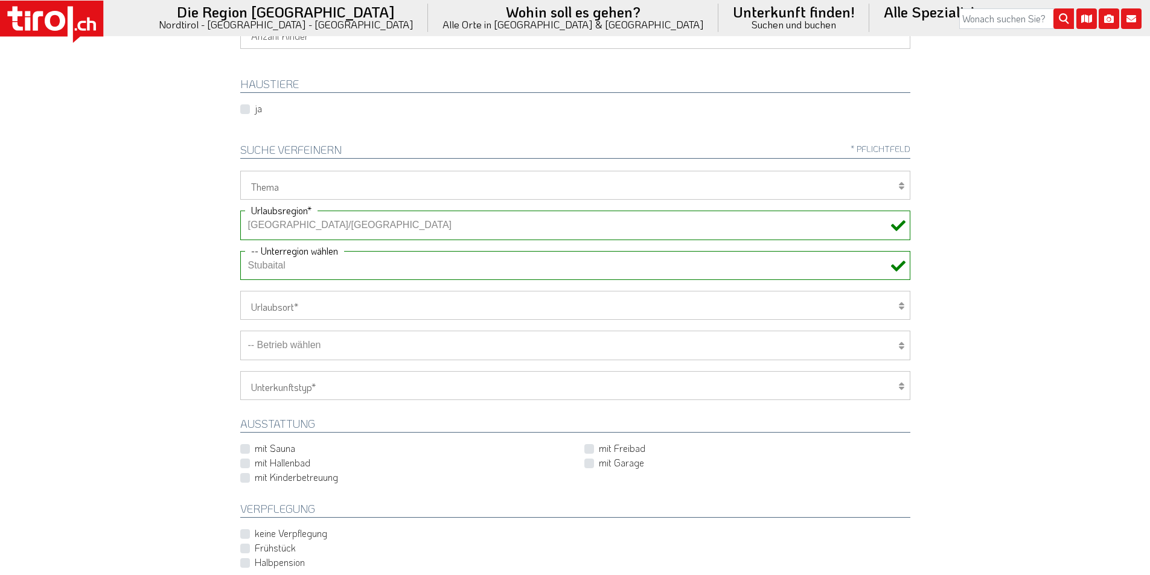
click at [354, 349] on select "-- Betrieb wählen ABINEA Dolomiti Romantic SPA Hotel Aktivhotel Waldhof - Oetz …" at bounding box center [575, 345] width 670 height 29
click at [240, 331] on select "-- Betrieb wählen ABINEA Dolomiti Romantic SPA Hotel Aktivhotel Waldhof - Oetz …" at bounding box center [575, 345] width 670 height 29
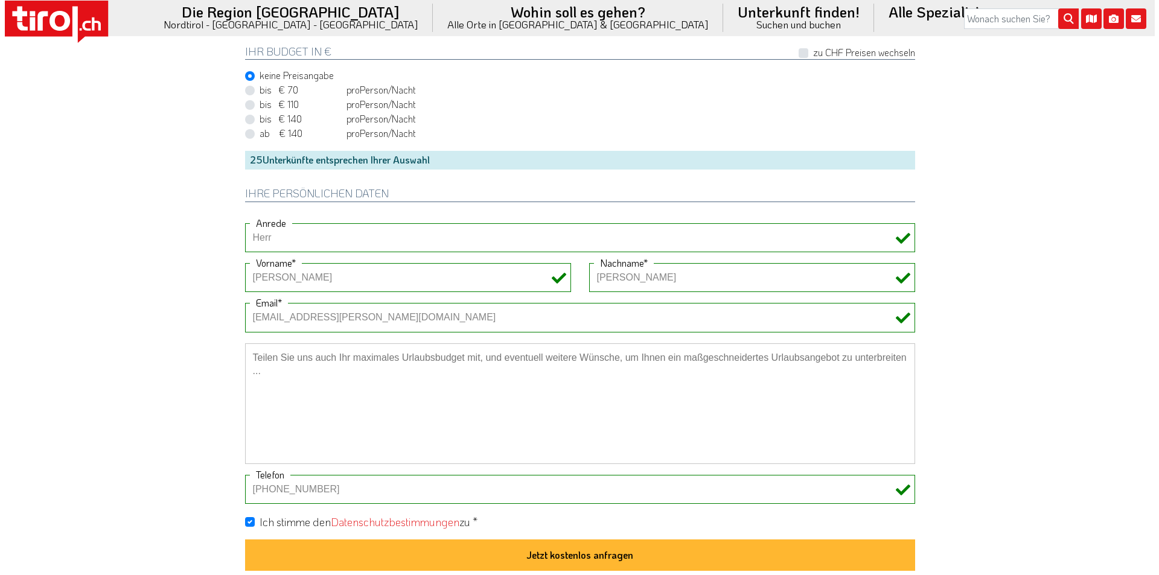
scroll to position [845, 0]
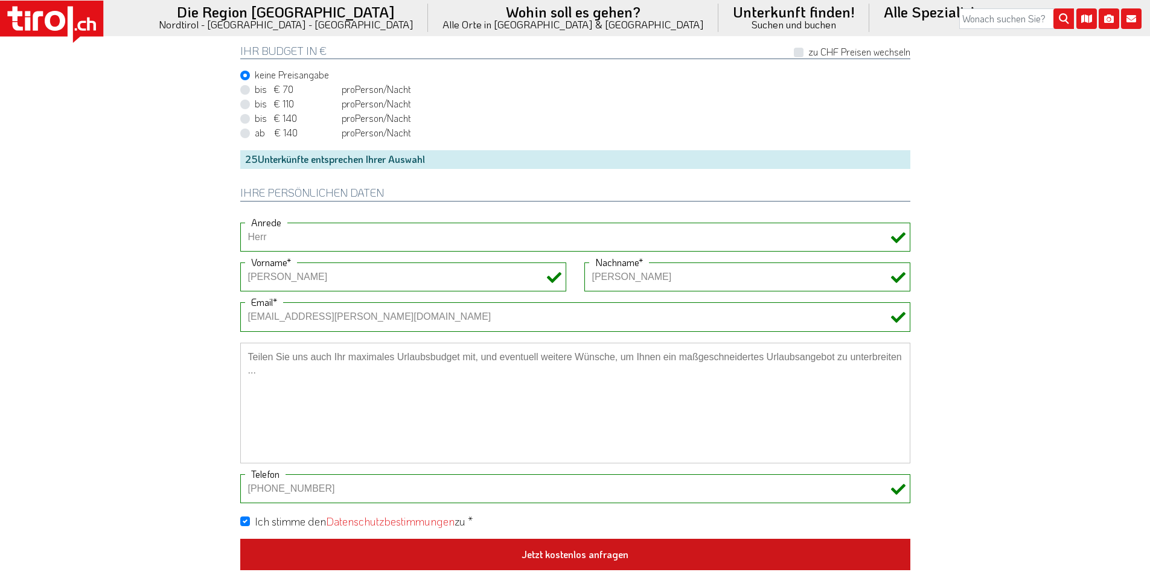
click at [570, 547] on button "Jetzt kostenlos anfragen" at bounding box center [575, 554] width 670 height 31
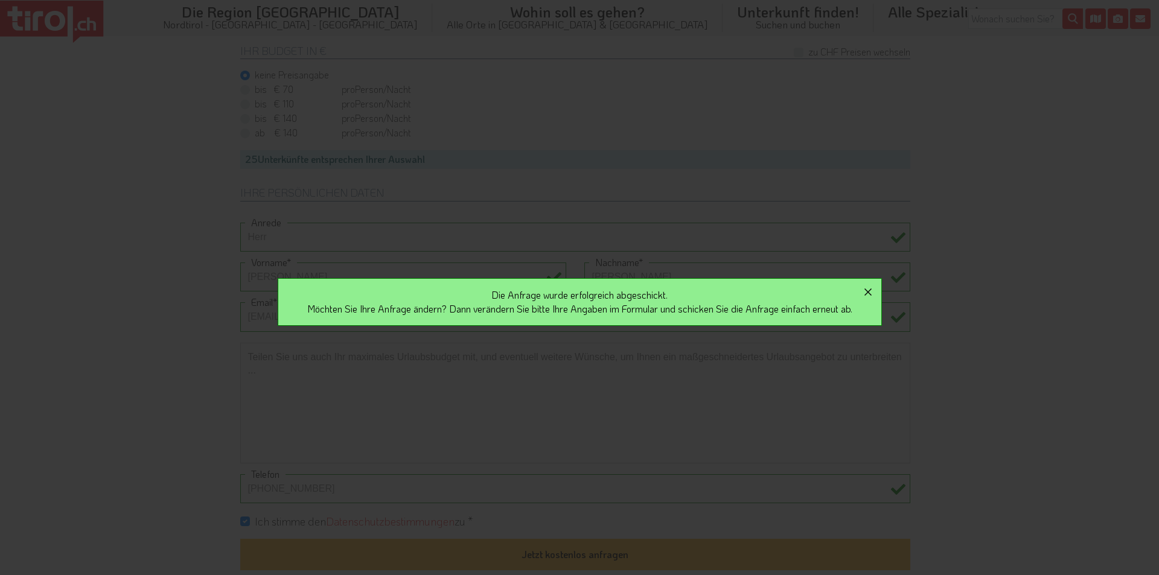
click at [875, 289] on icon "button" at bounding box center [868, 292] width 14 height 14
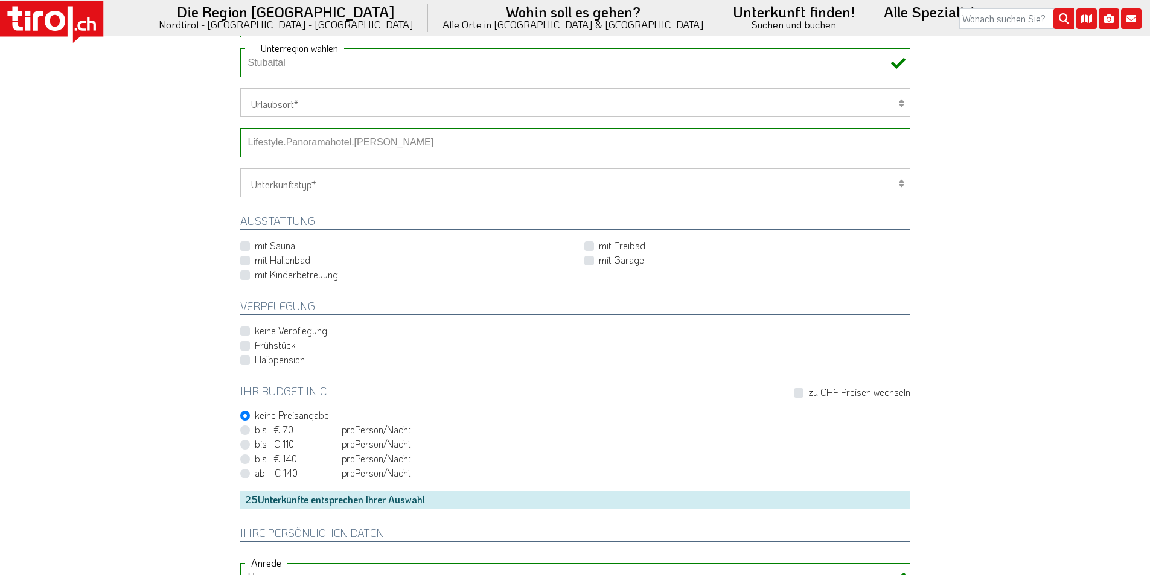
scroll to position [423, 0]
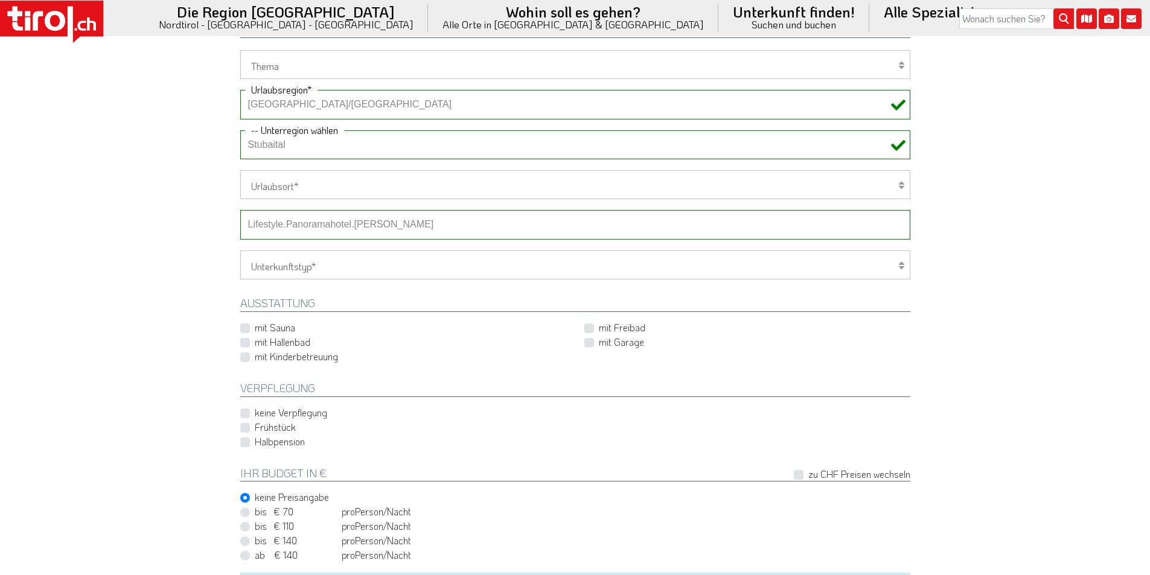
click at [355, 226] on select "-- Betrieb wählen ABINEA Dolomiti Romantic SPA Hotel Aktivhotel Waldhof - Oetz …" at bounding box center [575, 224] width 670 height 29
select select "15781"
click at [240, 210] on select "-- Betrieb wählen ABINEA Dolomiti Romantic SPA Hotel Aktivhotel Waldhof - Oetz …" at bounding box center [575, 224] width 670 height 29
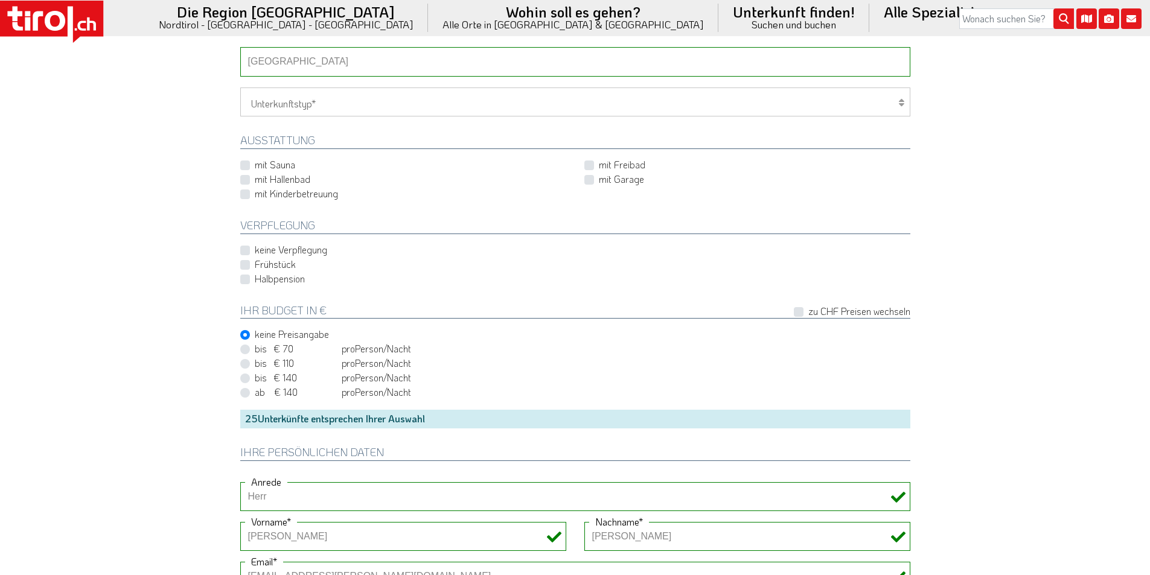
scroll to position [906, 0]
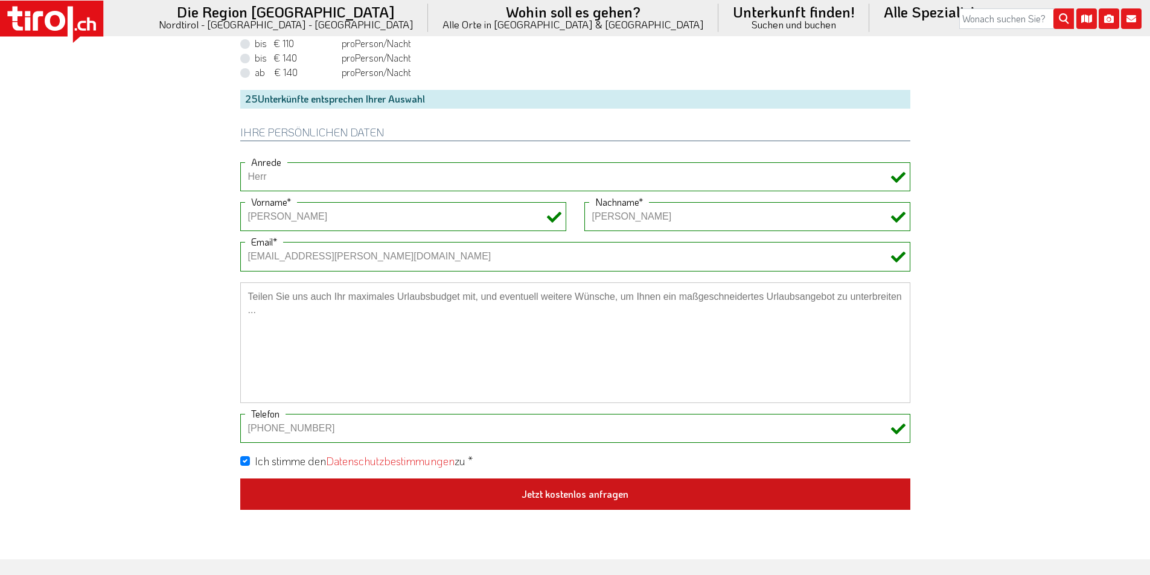
click at [567, 499] on button "Jetzt kostenlos anfragen" at bounding box center [575, 494] width 670 height 31
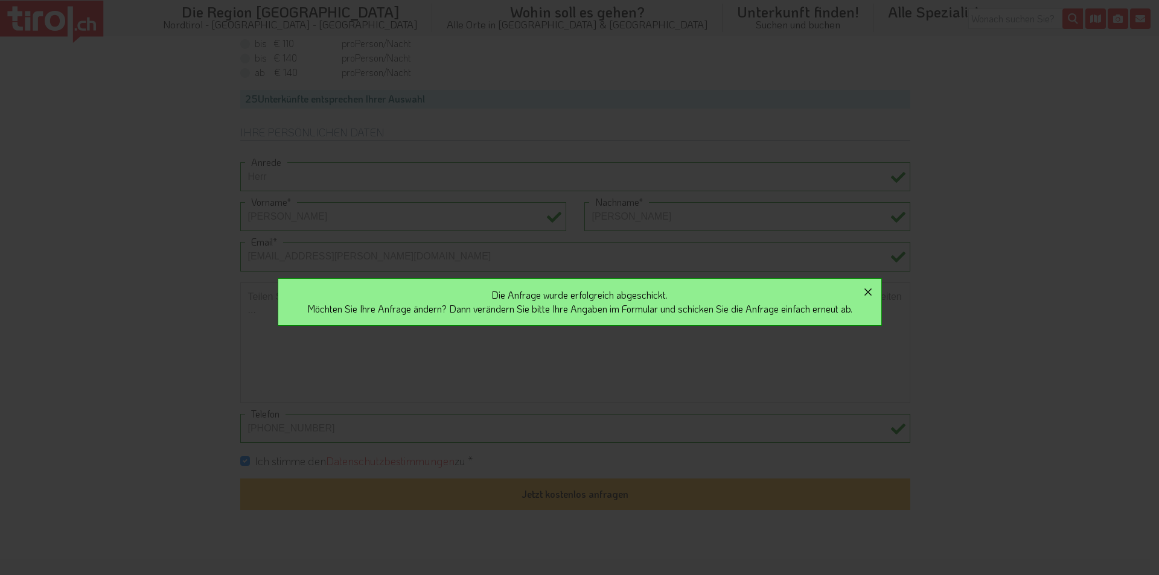
click at [875, 290] on icon "button" at bounding box center [868, 292] width 14 height 14
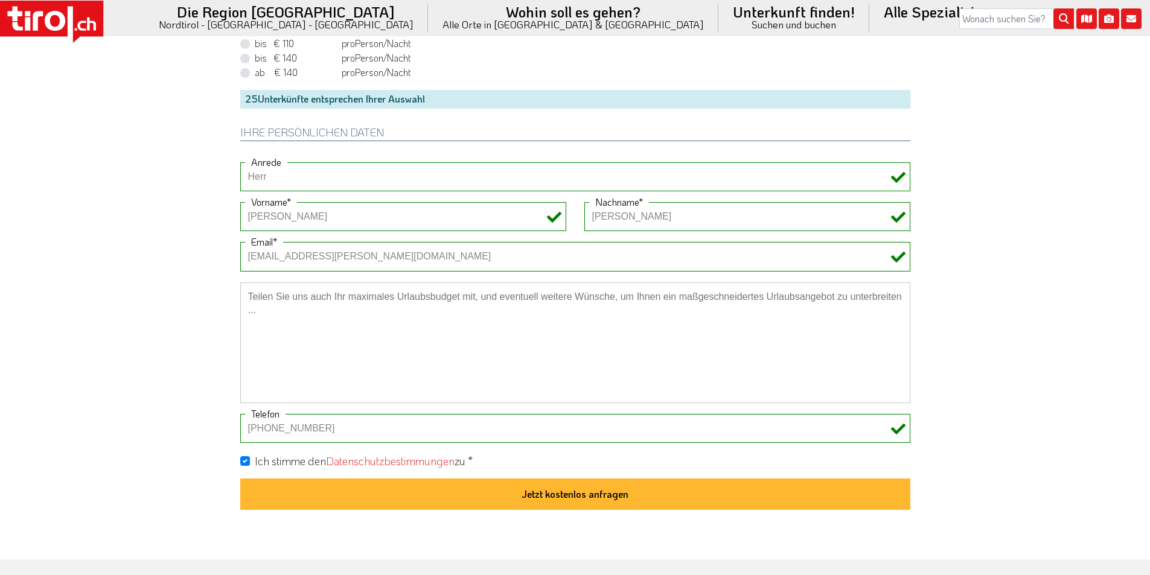
click at [63, 34] on icon at bounding box center [51, 22] width 103 height 42
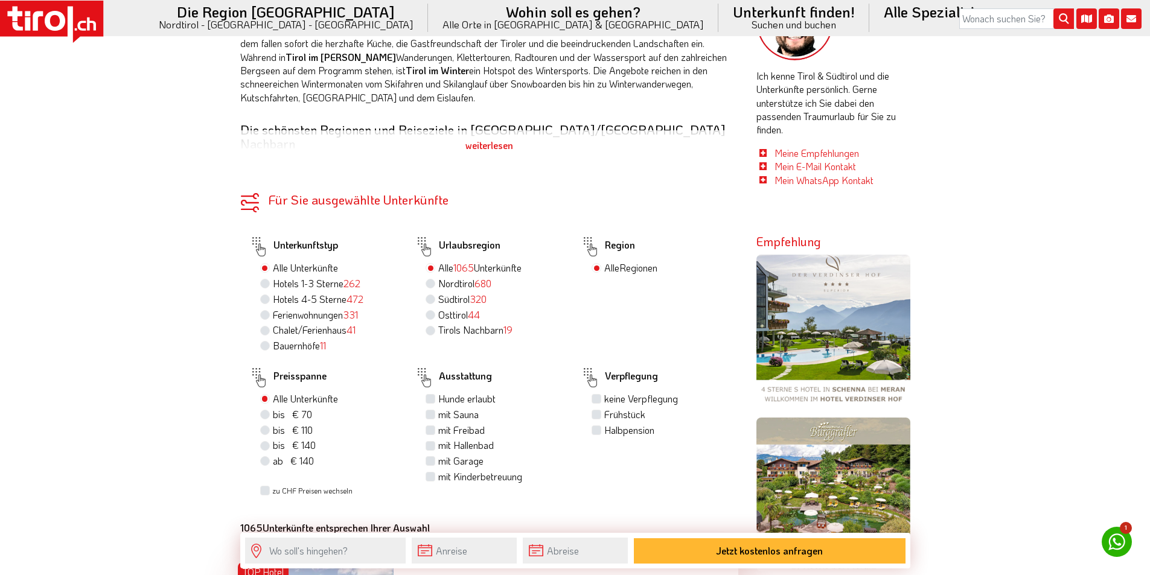
scroll to position [725, 0]
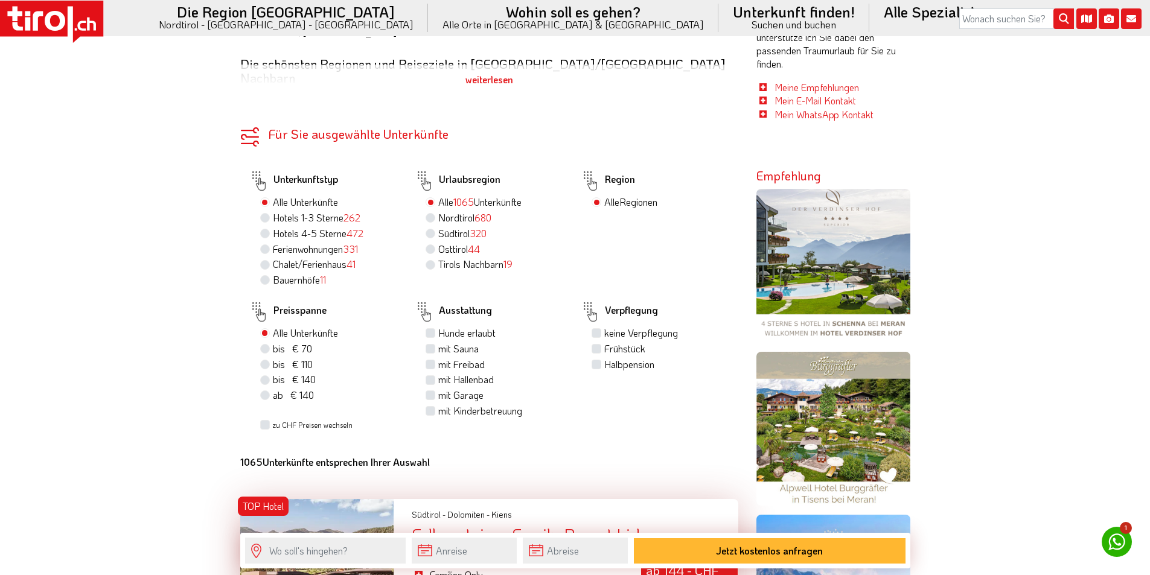
drag, startPoint x: 429, startPoint y: 193, endPoint x: 435, endPoint y: 193, distance: 6.1
click at [438, 211] on label "Nordtirol 680" at bounding box center [464, 217] width 53 height 13
click at [430, 214] on input "Nordtirol 680" at bounding box center [432, 218] width 8 height 8
radio input "true"
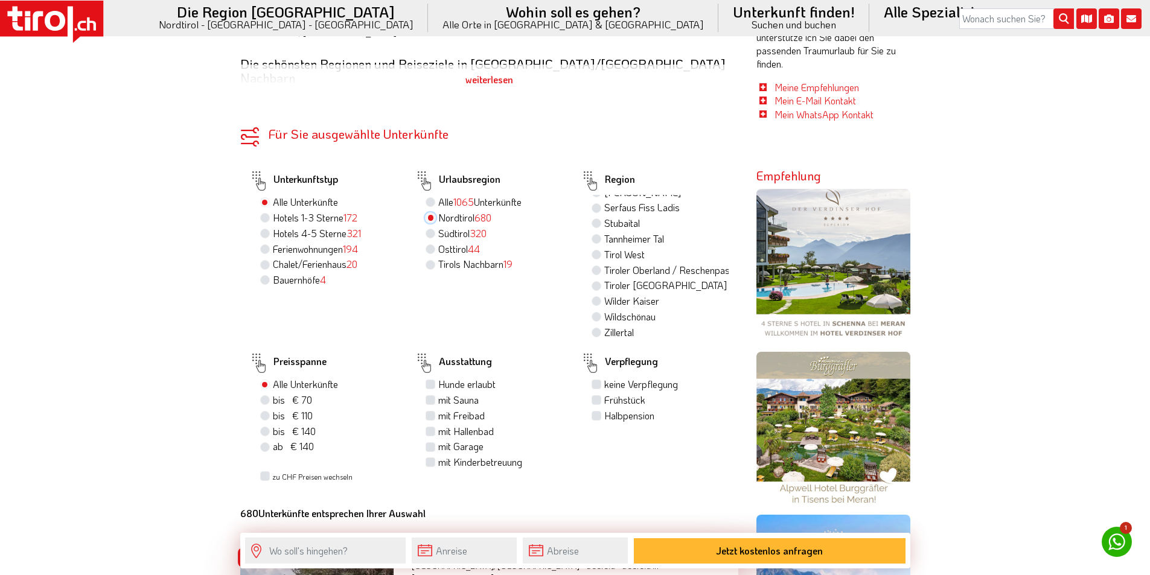
scroll to position [213, 0]
click at [633, 216] on label "Stubaital" at bounding box center [622, 222] width 36 height 13
click at [602, 219] on input "Stubaital" at bounding box center [598, 223] width 8 height 8
radio input "true"
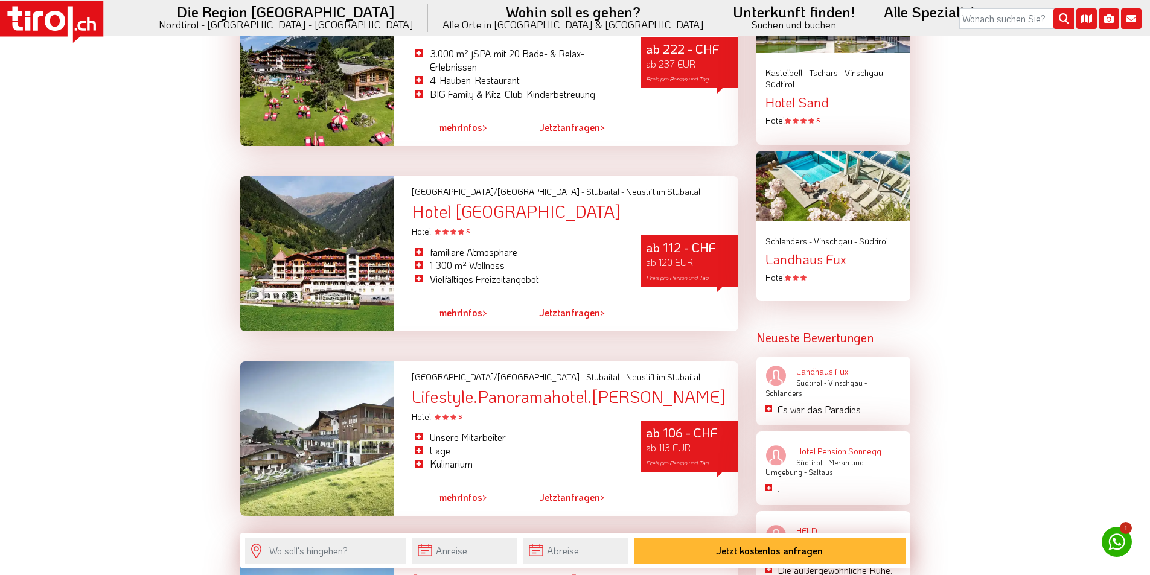
scroll to position [1751, 0]
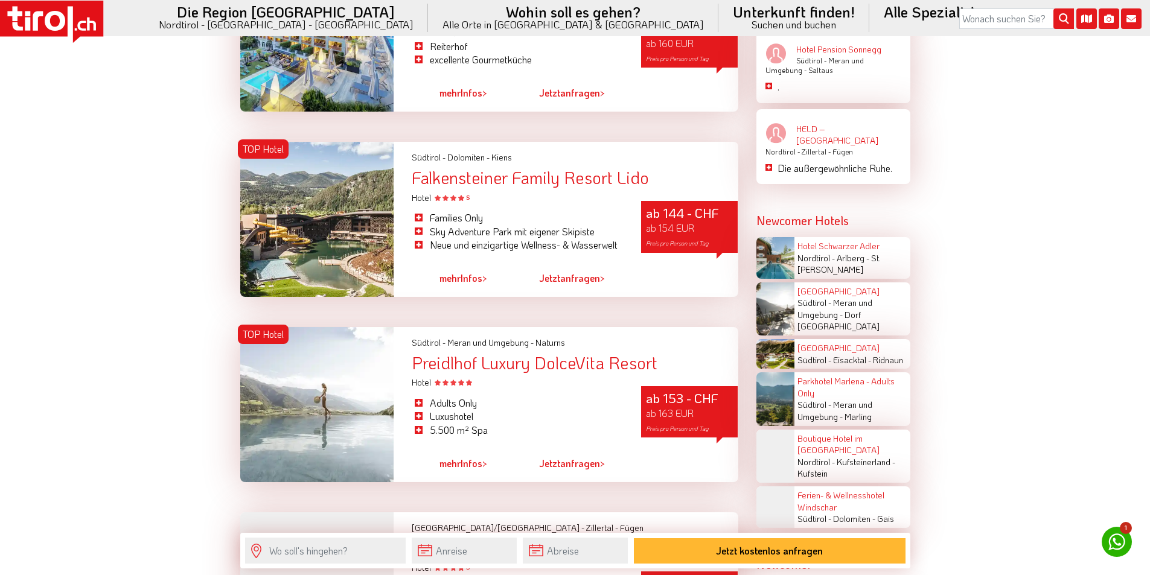
scroll to position [2174, 0]
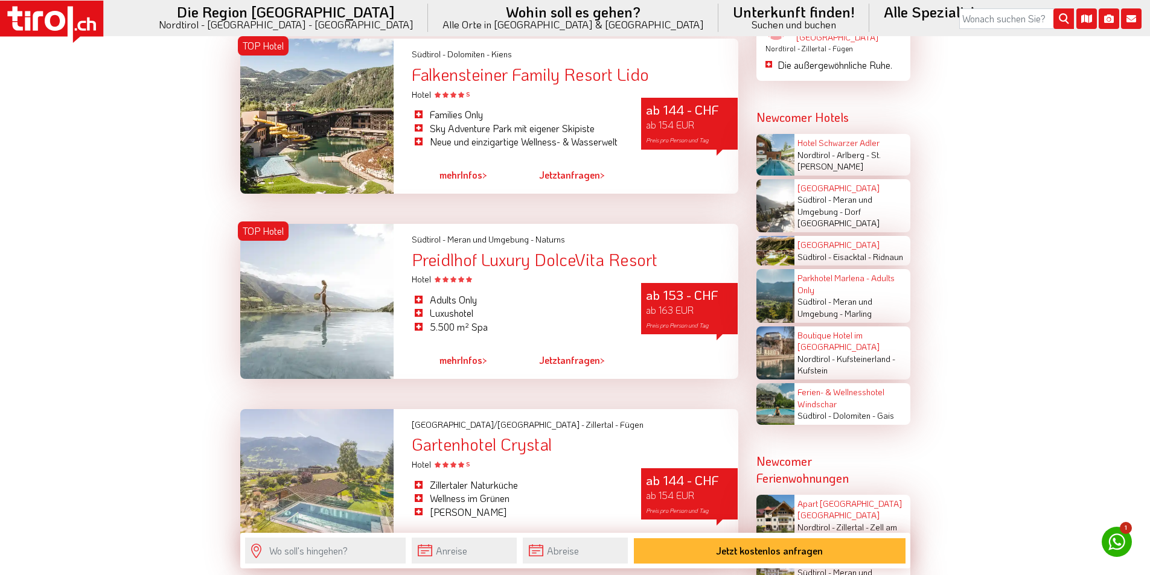
click at [46, 10] on icon at bounding box center [51, 22] width 103 height 42
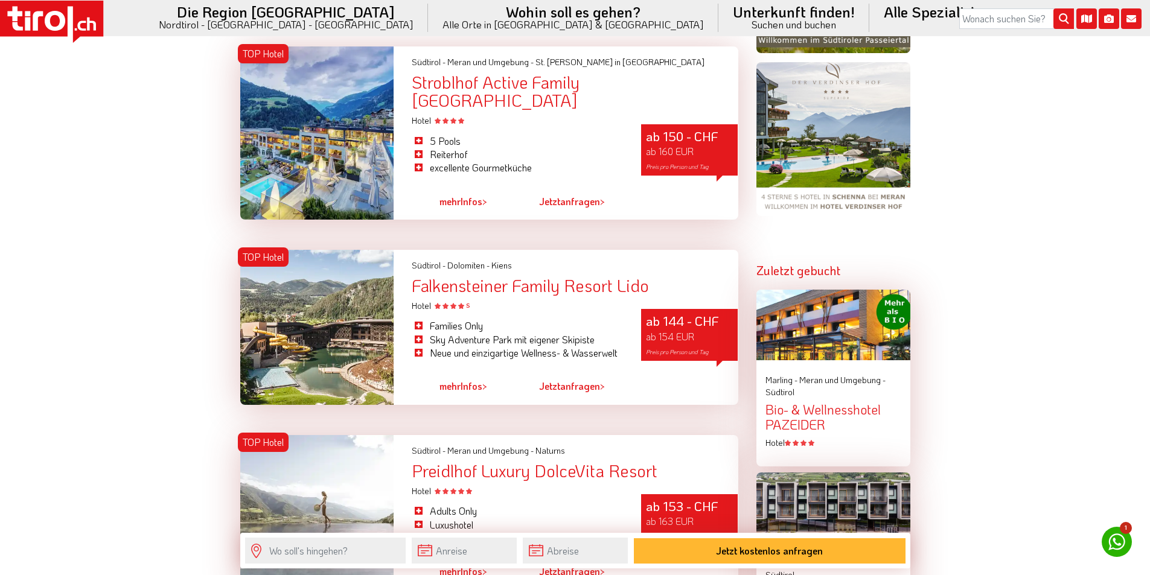
scroll to position [1449, 0]
